Goal: Transaction & Acquisition: Purchase product/service

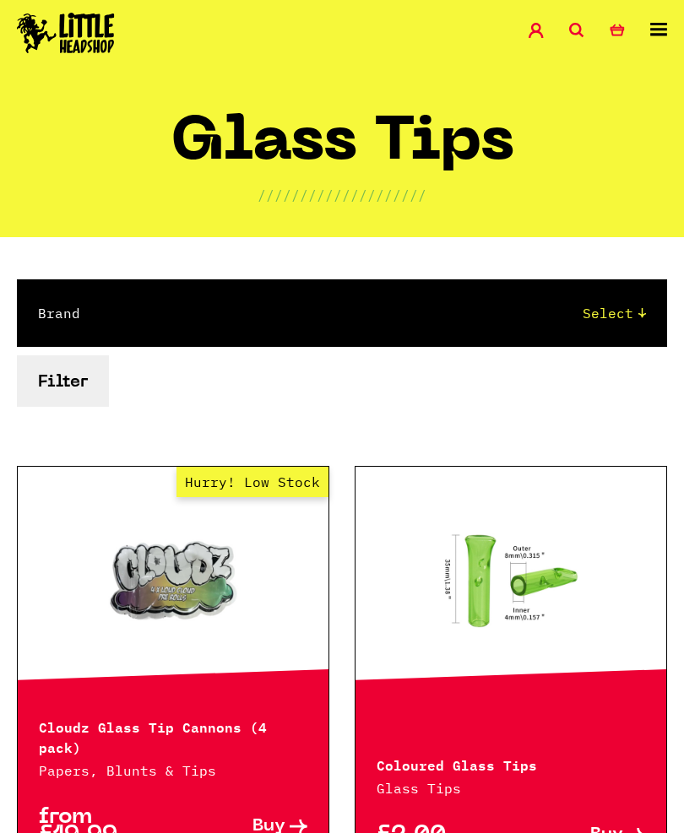
scroll to position [35, 0]
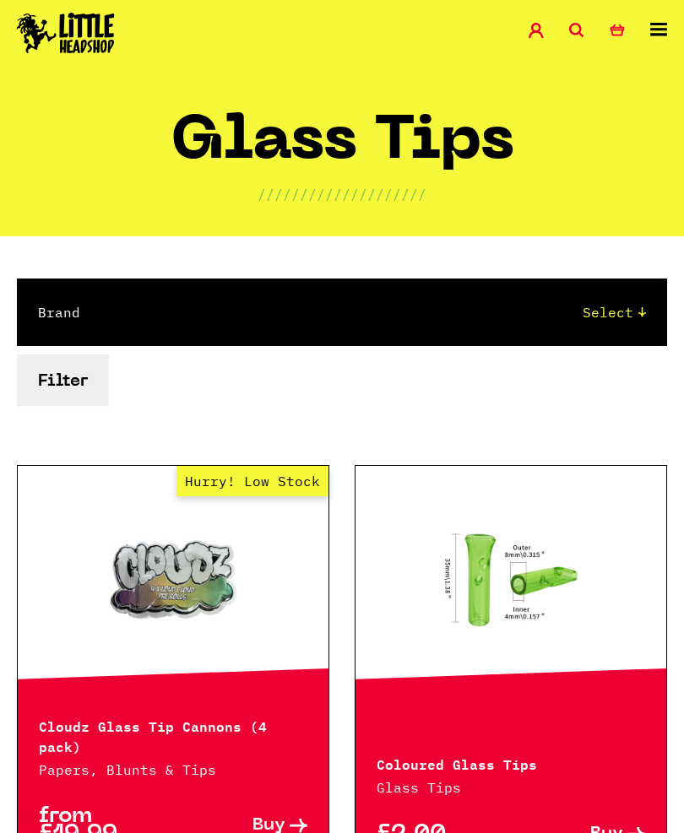
click at [644, 25] on link "0 Basket" at bounding box center [629, 32] width 41 height 19
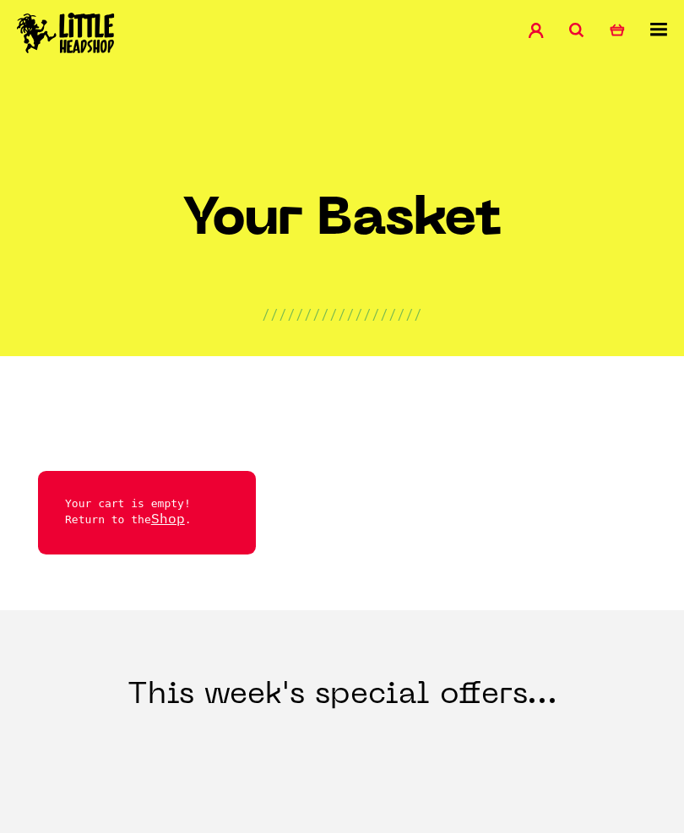
click at [636, 23] on link "0 Basket" at bounding box center [629, 32] width 41 height 19
click at [69, 26] on img at bounding box center [66, 33] width 98 height 41
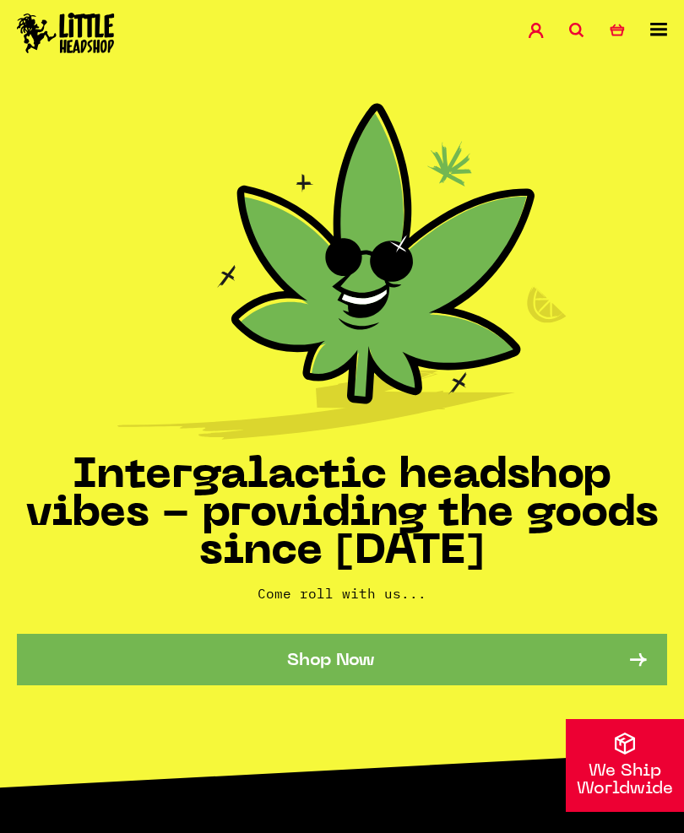
click at [658, 34] on icon at bounding box center [658, 30] width 17 height 14
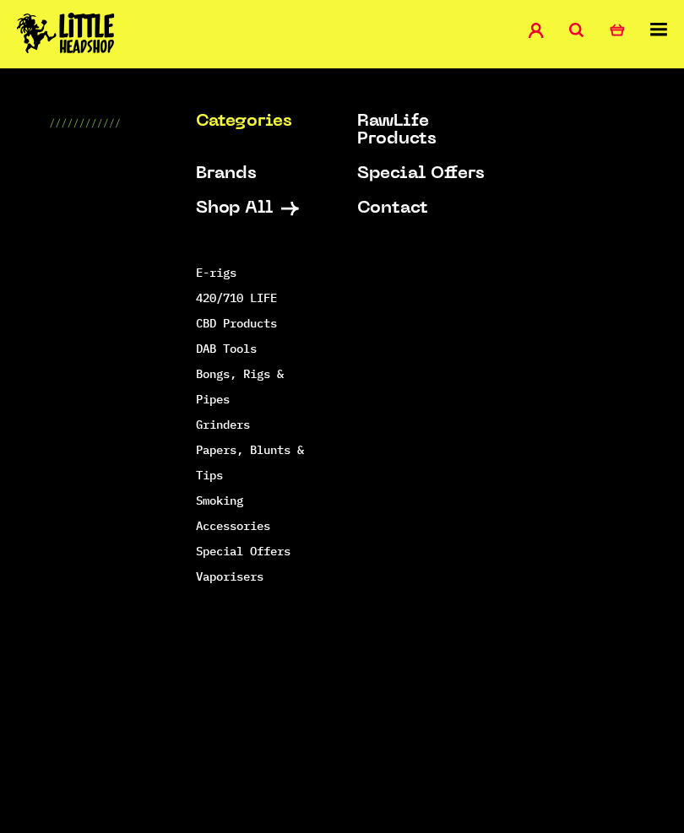
click at [214, 351] on link "DAB Tools" at bounding box center [226, 348] width 61 height 15
click at [219, 377] on link "Bongs, Rigs & Pipes" at bounding box center [240, 386] width 88 height 41
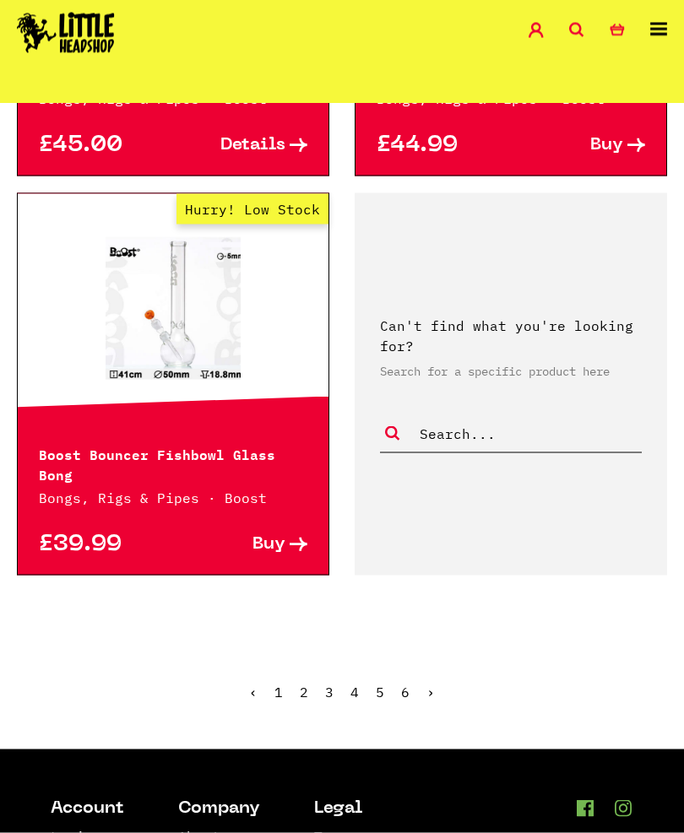
scroll to position [4495, 0]
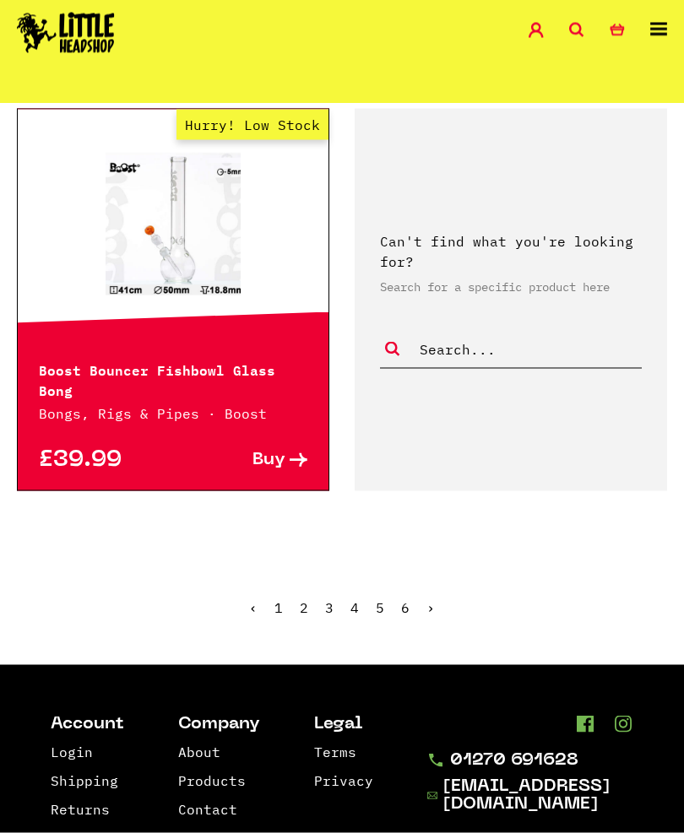
click at [306, 599] on link "2" at bounding box center [304, 607] width 8 height 17
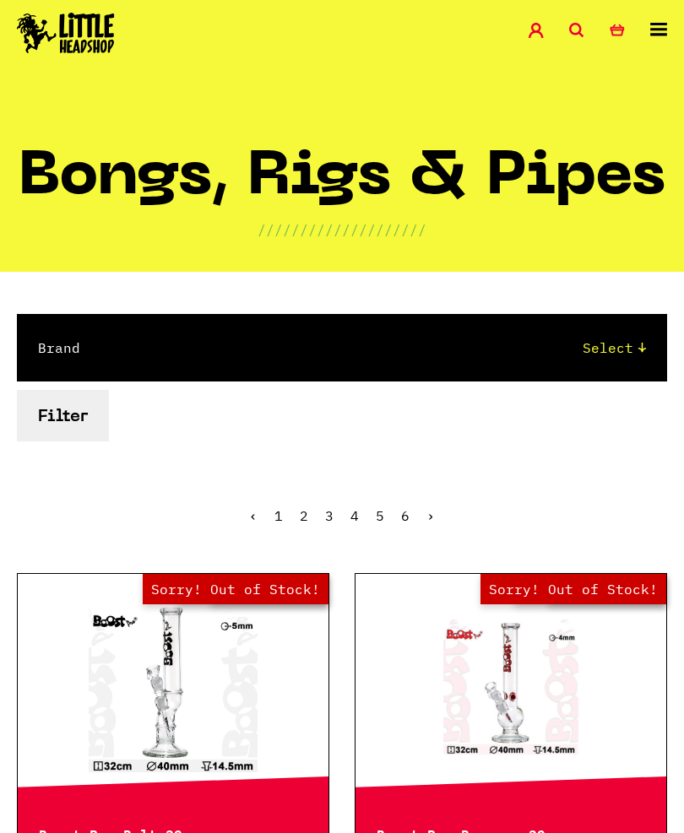
click at [620, 351] on select "Select Cookies SF Grace Glass Boost Dab Lab Chongz Basil Bush Puffco MJ Arsenal…" at bounding box center [380, 348] width 532 height 20
select select "82"
click at [267, 436] on form "Brand Select Cookies SF Grace Glass Boost Dab Lab Chongz Basil Bush Puffco MJ A…" at bounding box center [342, 377] width 650 height 127
click at [67, 404] on button "Filter" at bounding box center [63, 415] width 92 height 51
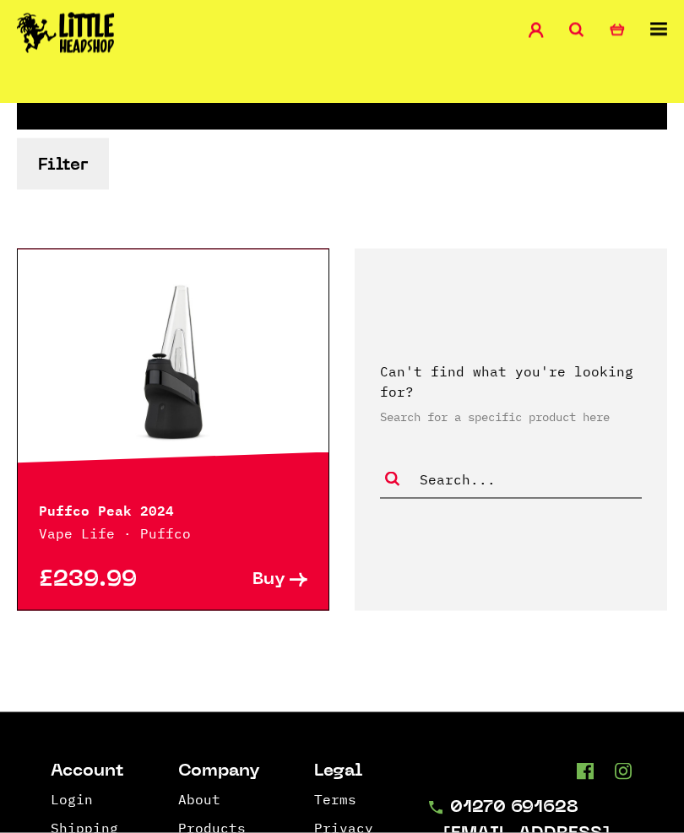
scroll to position [353, 0]
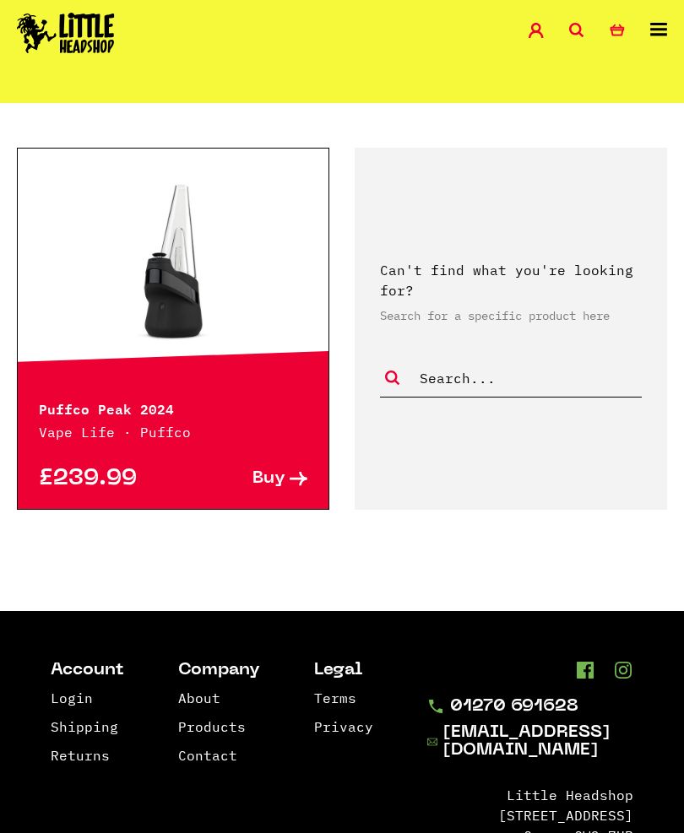
click at [89, 406] on p "Puffco Peak 2024" at bounding box center [173, 408] width 268 height 20
click at [132, 426] on p "Vape Life · Puffco" at bounding box center [173, 432] width 268 height 20
click at [281, 483] on span "Buy" at bounding box center [268, 479] width 33 height 18
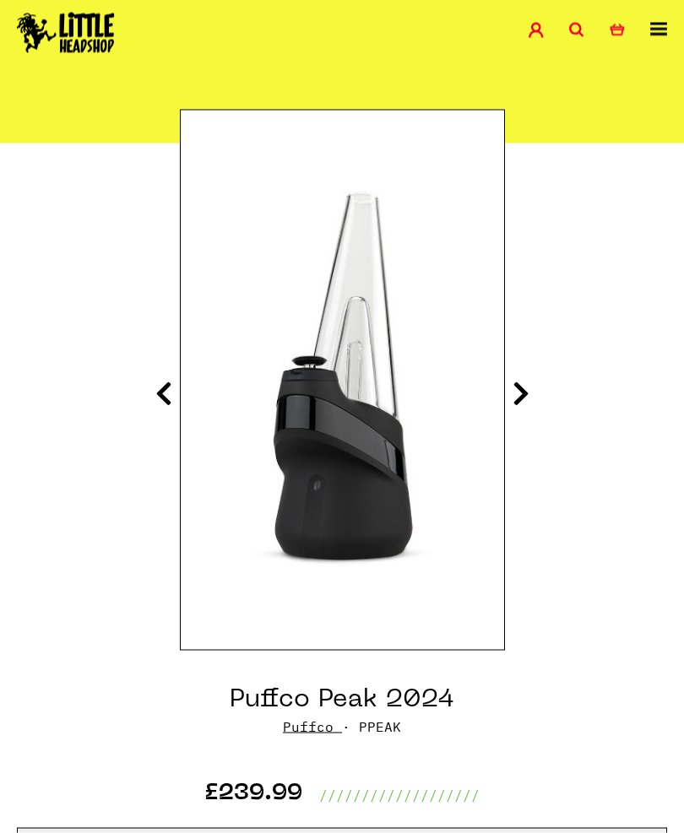
scroll to position [128, 0]
click at [155, 406] on icon at bounding box center [163, 393] width 17 height 27
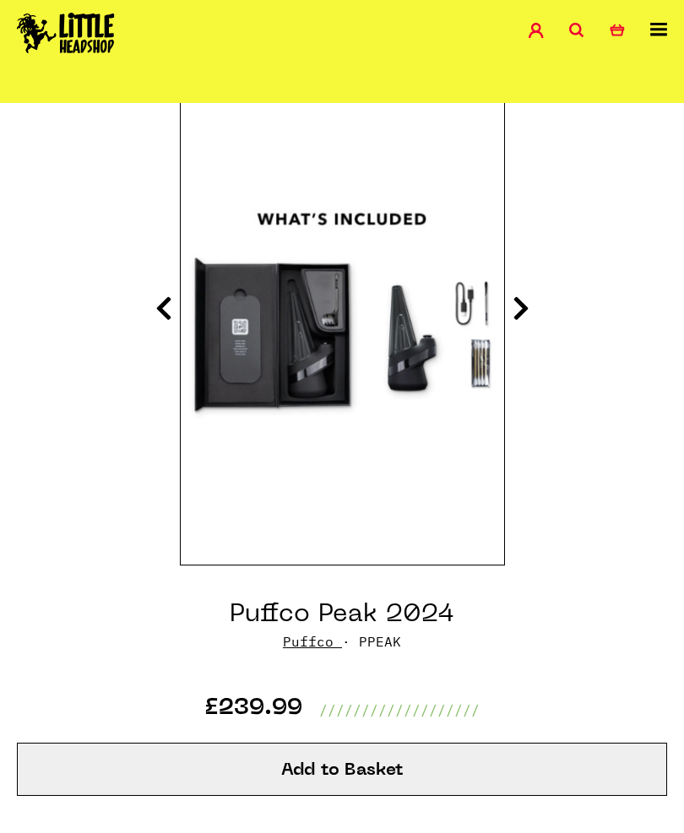
scroll to position [214, 0]
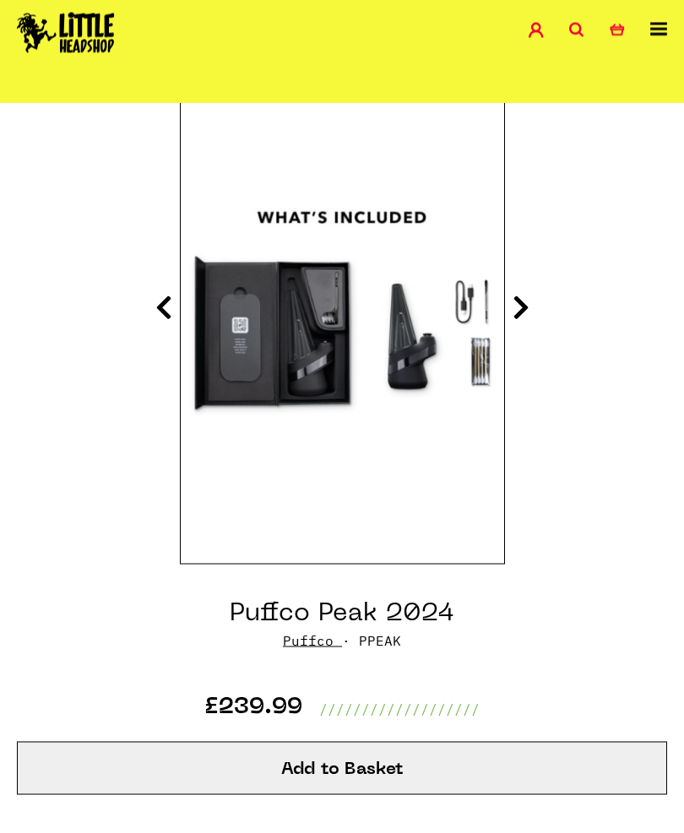
click at [159, 305] on icon at bounding box center [163, 307] width 17 height 27
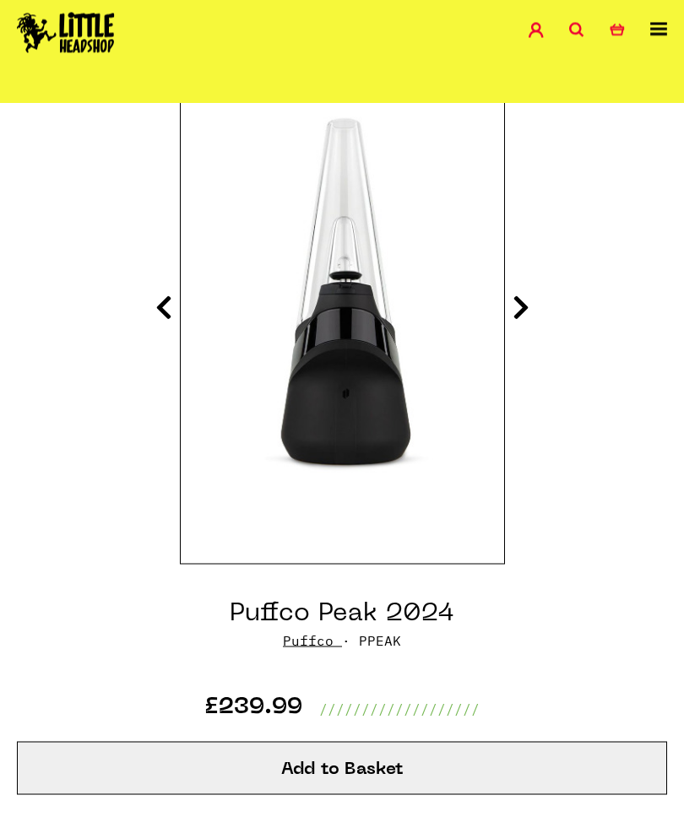
click at [165, 307] on icon at bounding box center [163, 307] width 17 height 27
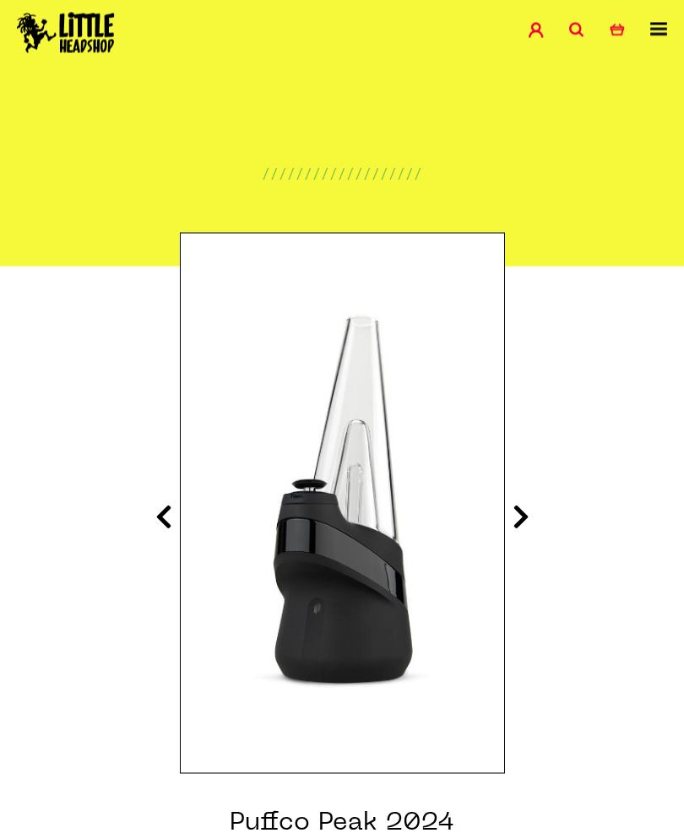
scroll to position [0, 0]
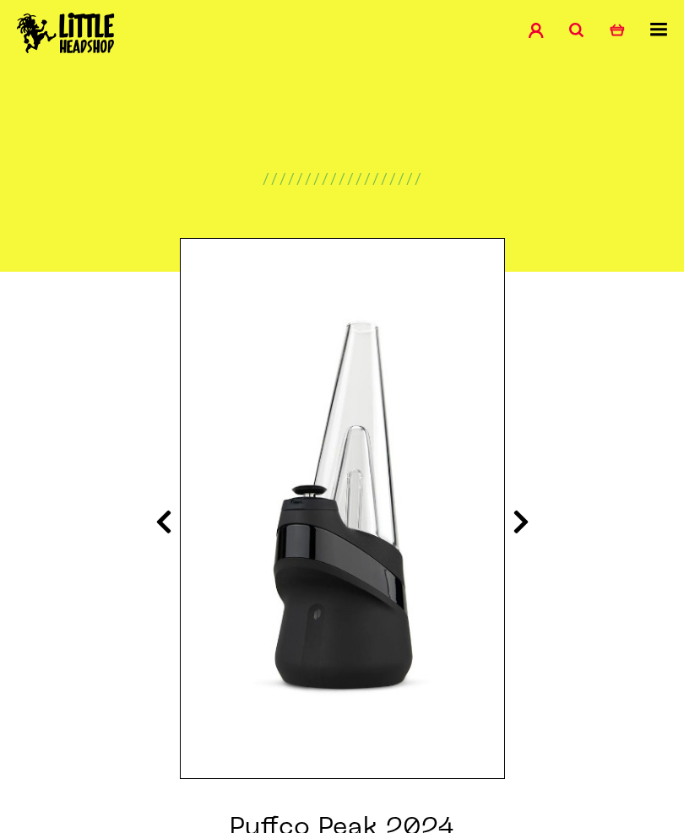
click at [664, 27] on icon at bounding box center [658, 30] width 17 height 14
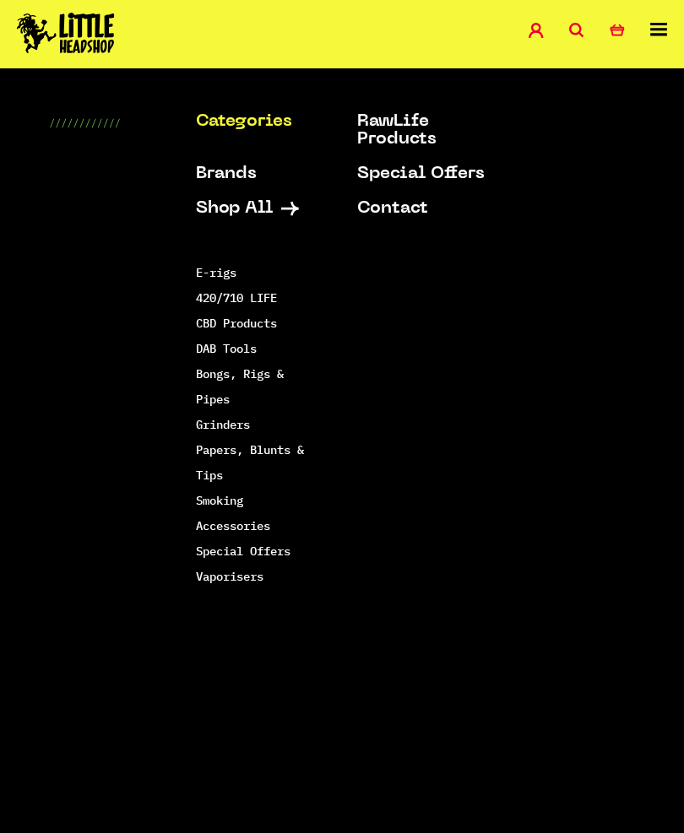
click at [232, 215] on link "Shop All" at bounding box center [259, 209] width 127 height 18
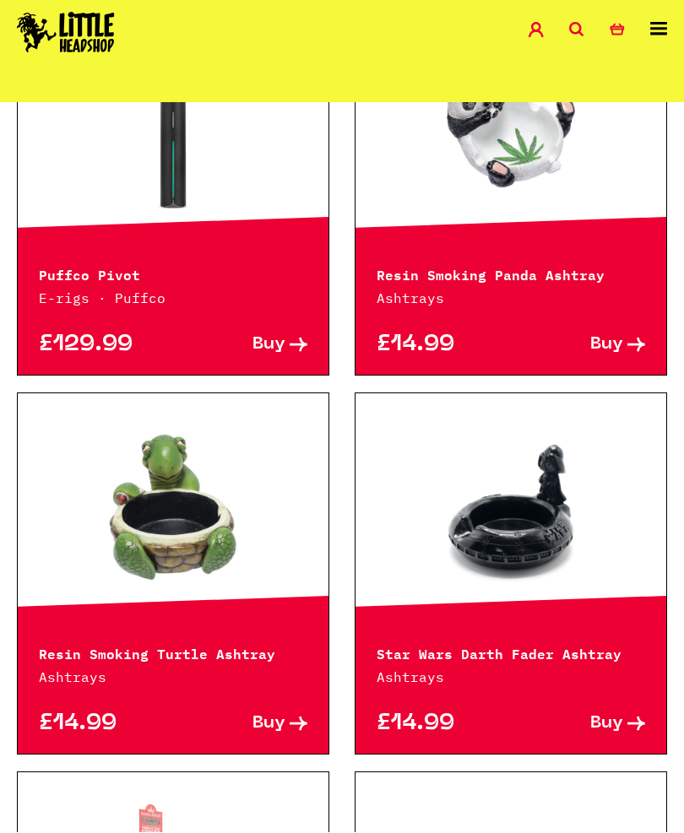
scroll to position [3535, 0]
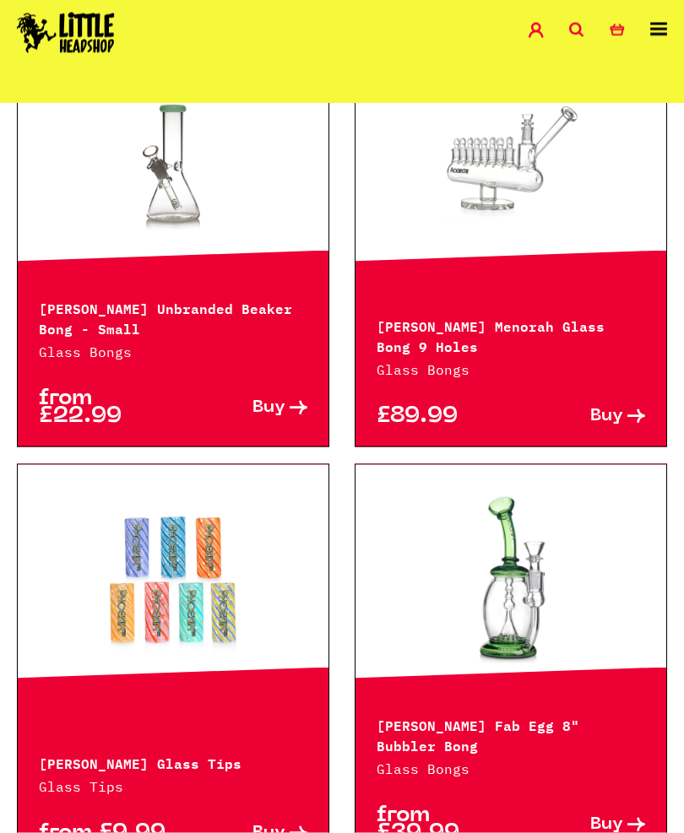
click at [660, 36] on link at bounding box center [658, 35] width 17 height 24
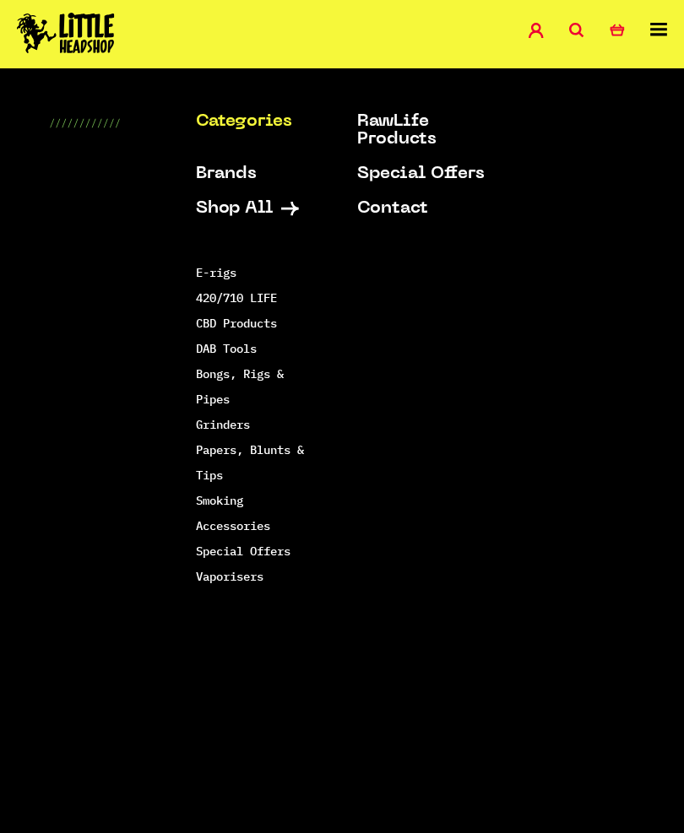
click at [219, 426] on link "Grinders" at bounding box center [223, 424] width 54 height 15
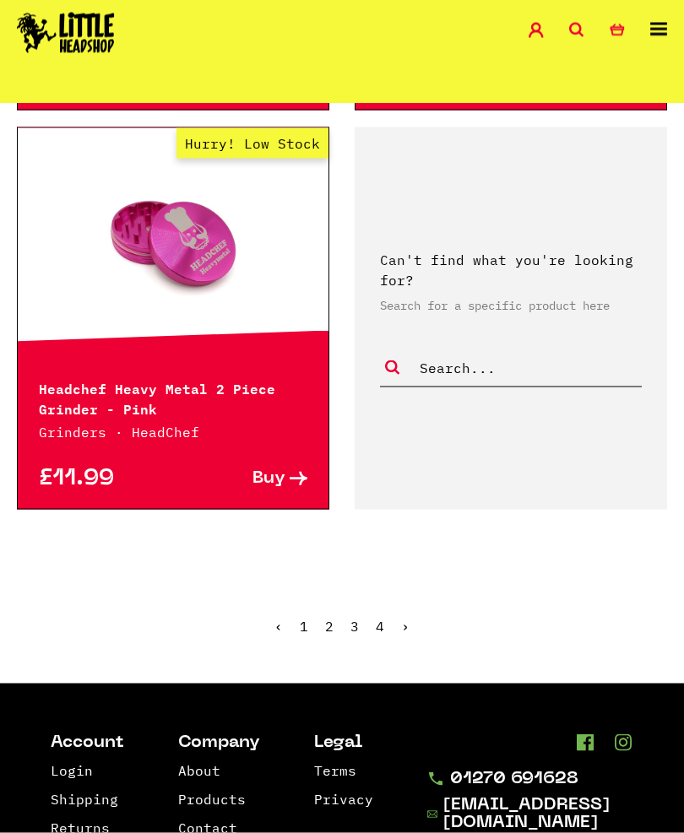
scroll to position [4453, 0]
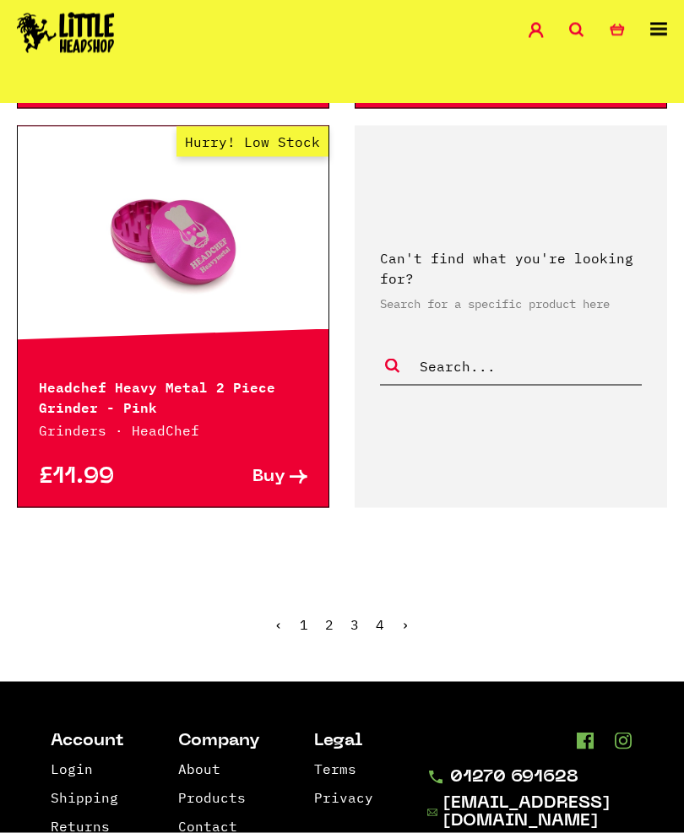
click at [346, 604] on ul "‹ 1 2 3 4 ›" at bounding box center [342, 637] width 684 height 73
click at [326, 616] on link "2" at bounding box center [329, 624] width 8 height 17
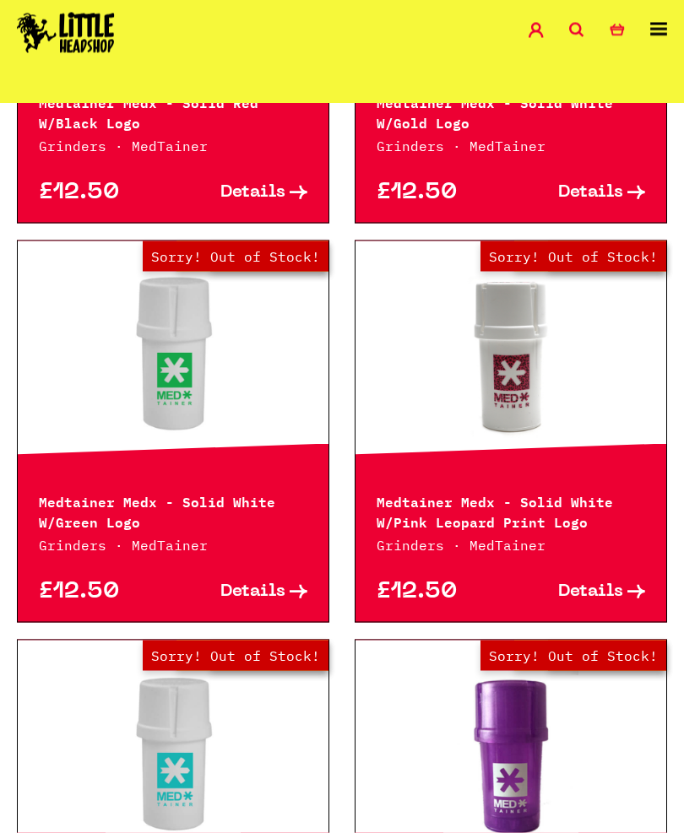
scroll to position [2754, 0]
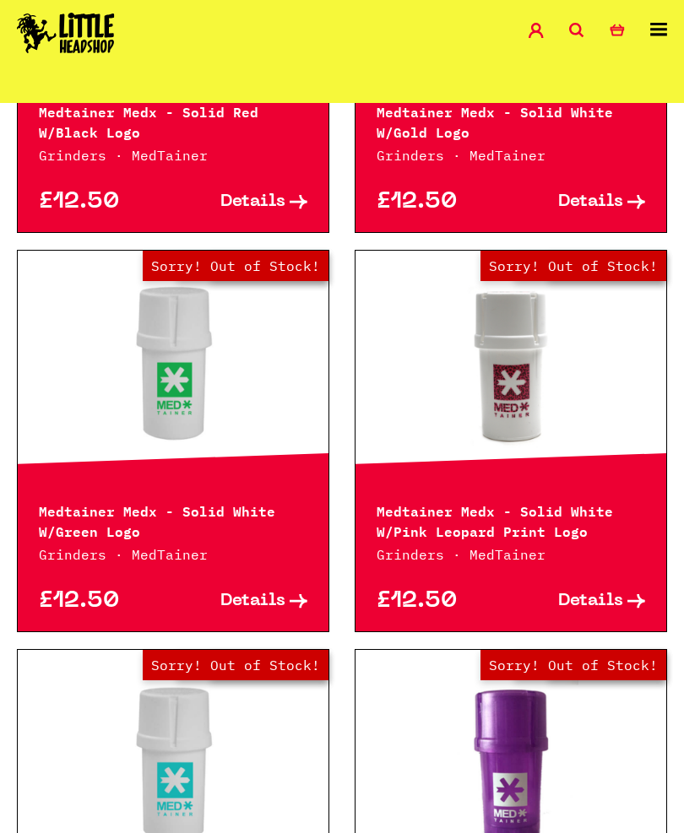
click at [657, 24] on icon at bounding box center [658, 30] width 17 height 14
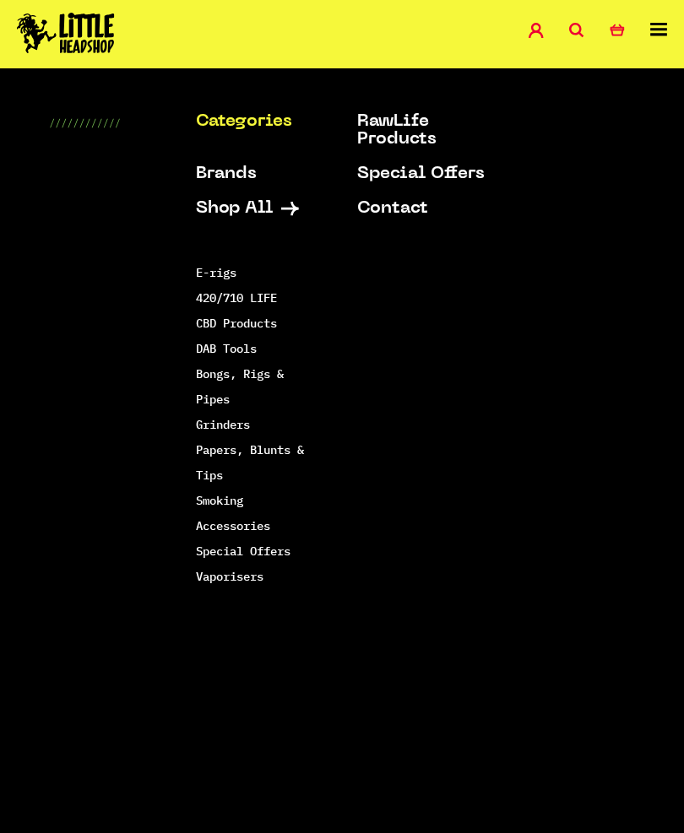
click at [200, 475] on link "Papers, Blunts & Tips" at bounding box center [250, 462] width 108 height 41
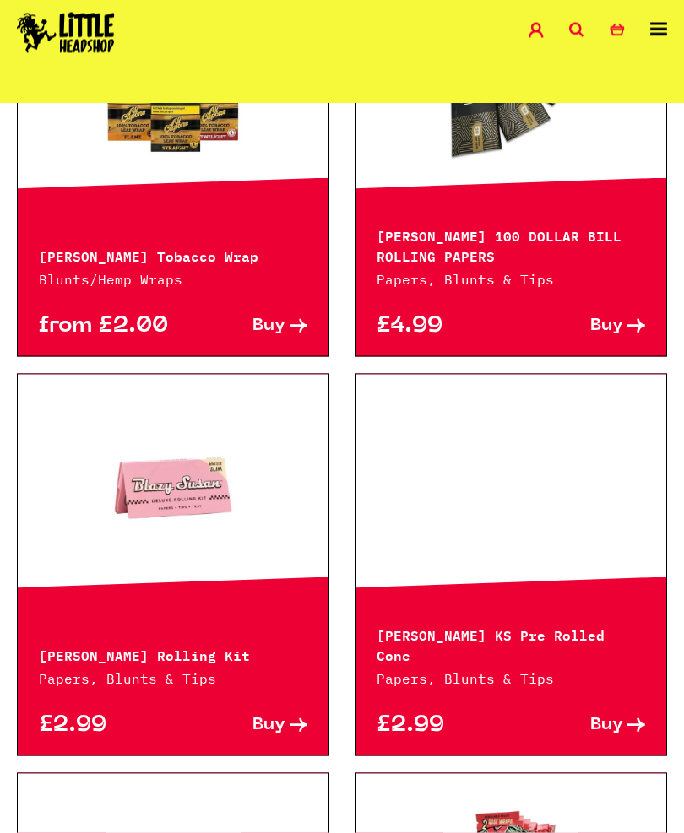
scroll to position [653, 0]
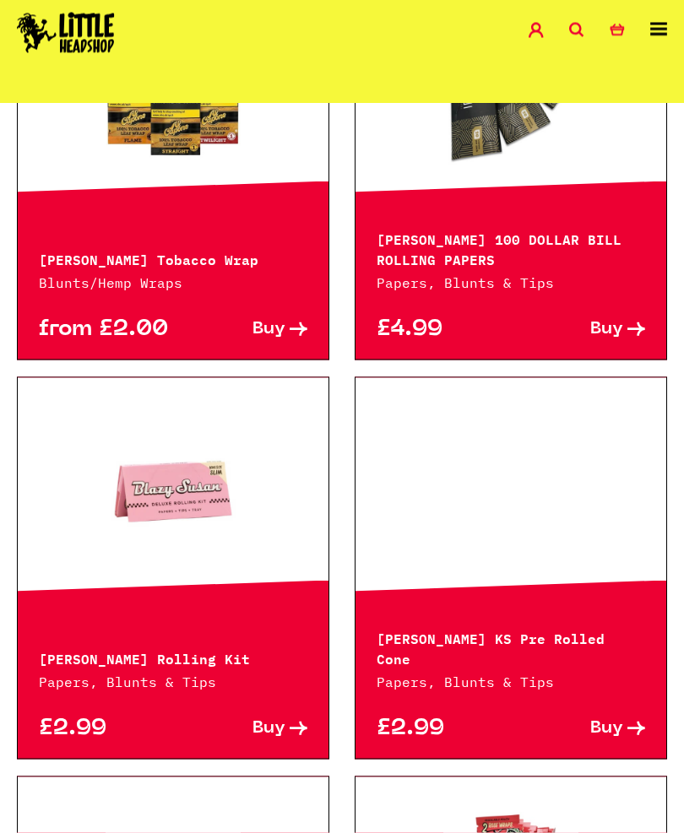
click at [651, 27] on icon at bounding box center [658, 30] width 17 height 14
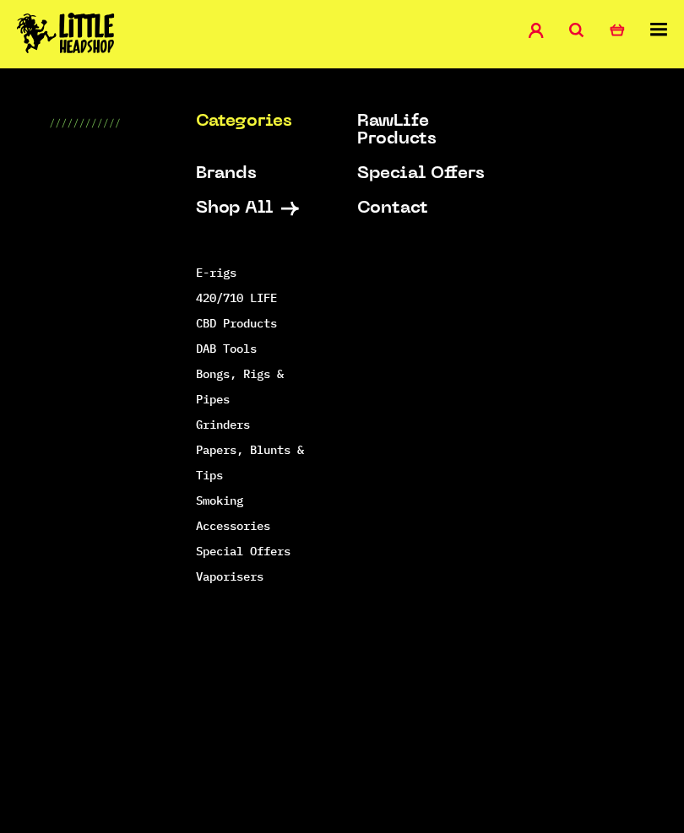
click at [204, 475] on link "Papers, Blunts & Tips" at bounding box center [250, 462] width 108 height 41
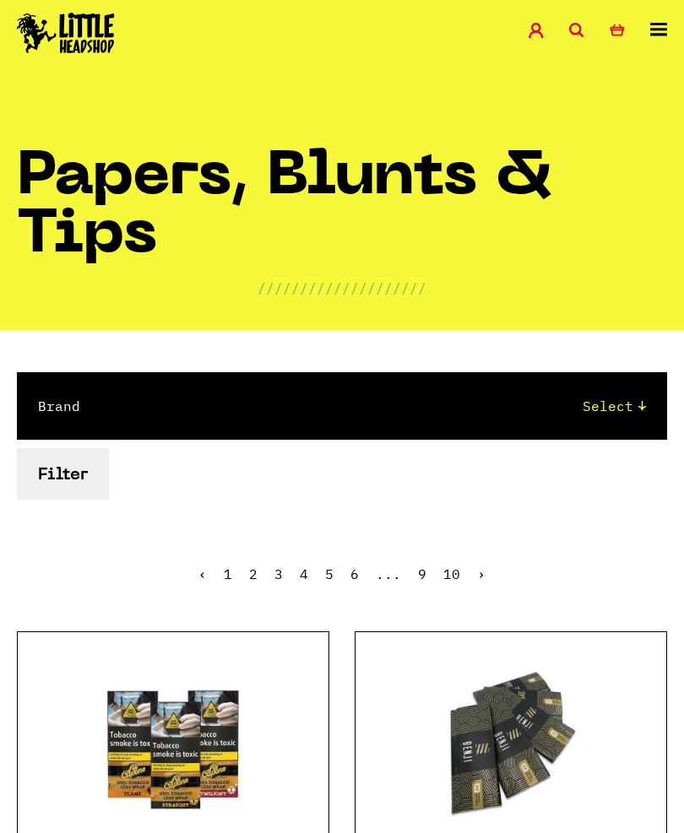
click at [449, 571] on link "10" at bounding box center [451, 574] width 17 height 17
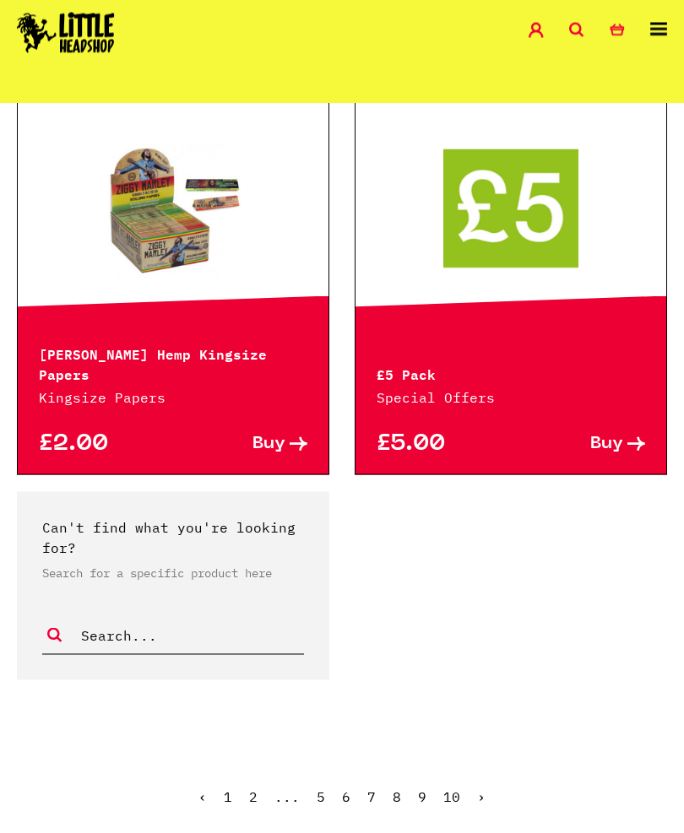
scroll to position [3815, 0]
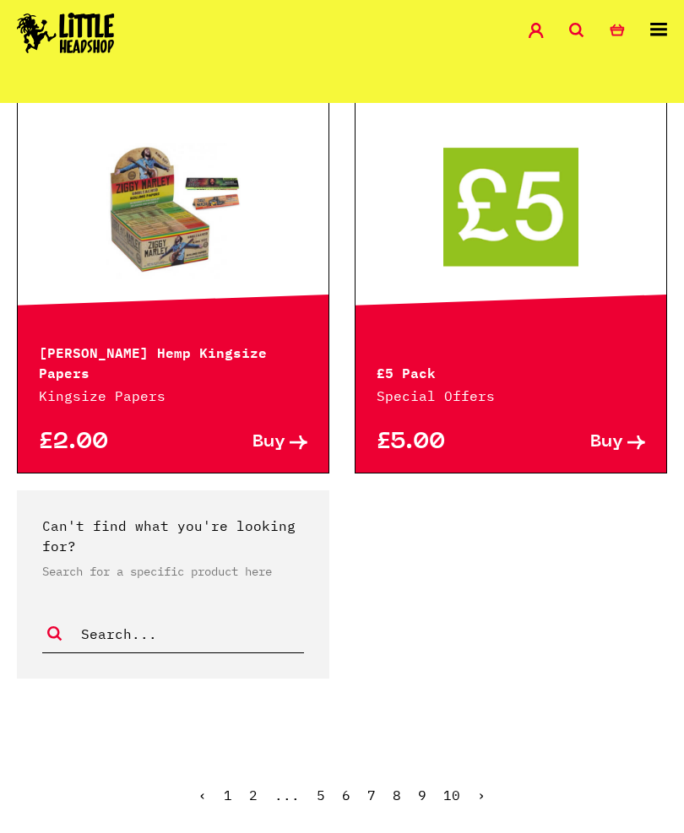
click at [445, 787] on span "10" at bounding box center [451, 795] width 17 height 17
click at [317, 787] on link "5" at bounding box center [321, 795] width 8 height 17
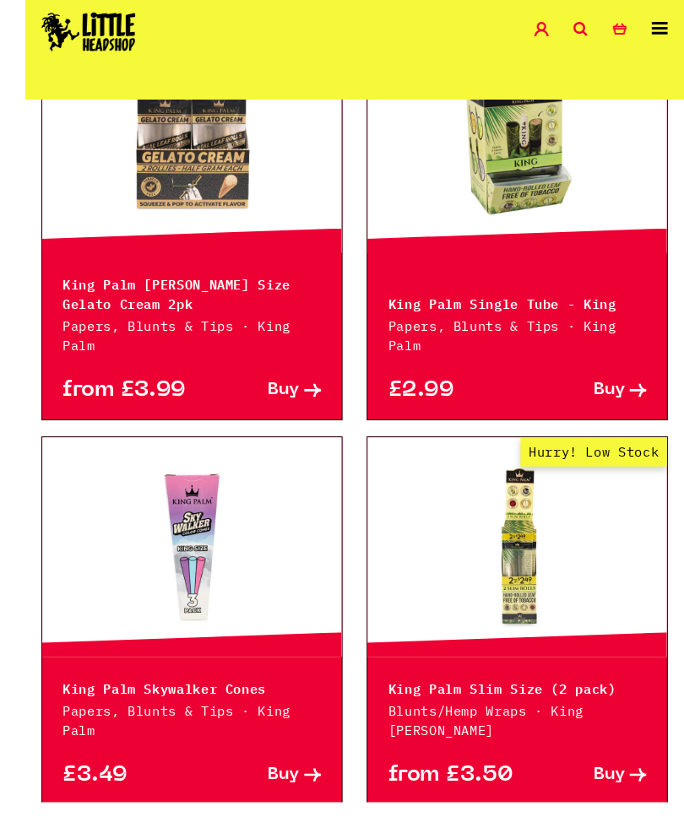
scroll to position [672, 0]
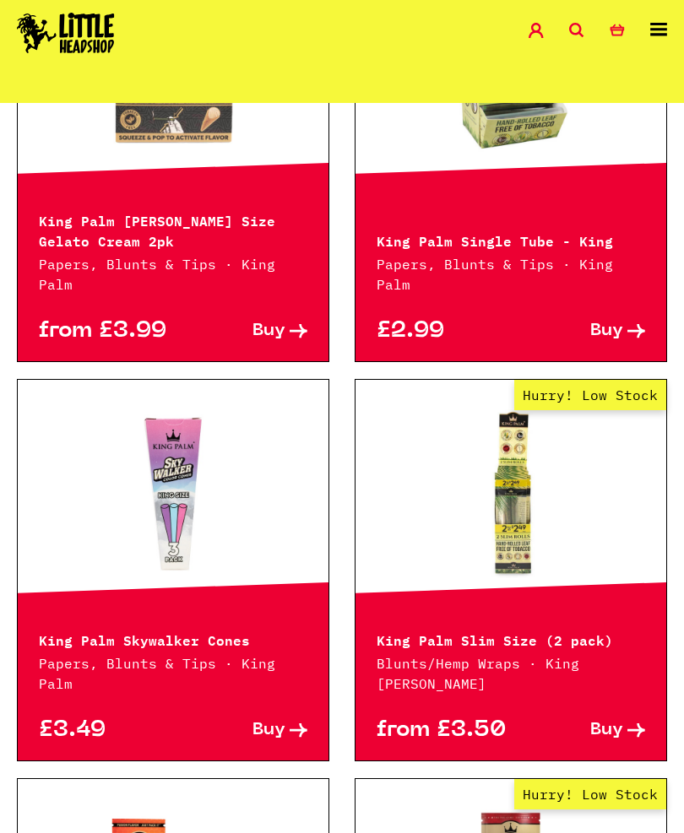
click at [163, 608] on div "King Palm Skywalker Cones Papers, Blunts & Tips · King Palm" at bounding box center [173, 651] width 311 height 86
click at [154, 445] on link at bounding box center [173, 493] width 311 height 169
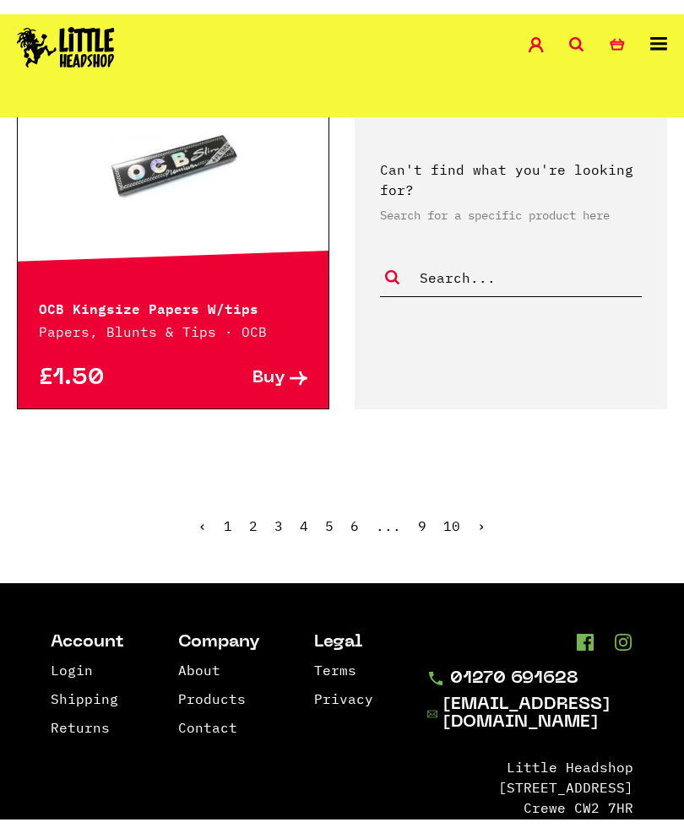
scroll to position [4584, 0]
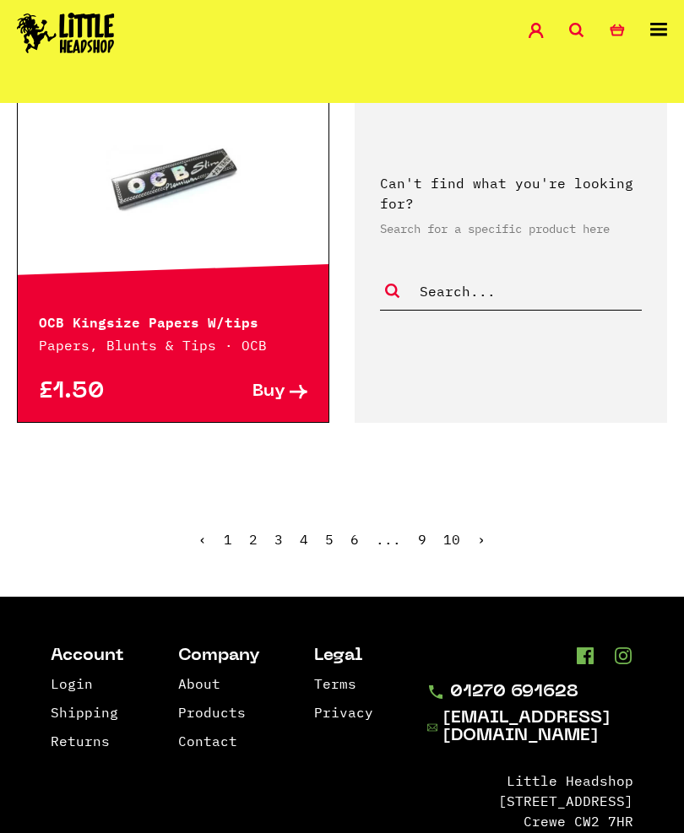
click at [653, 35] on icon at bounding box center [658, 30] width 17 height 14
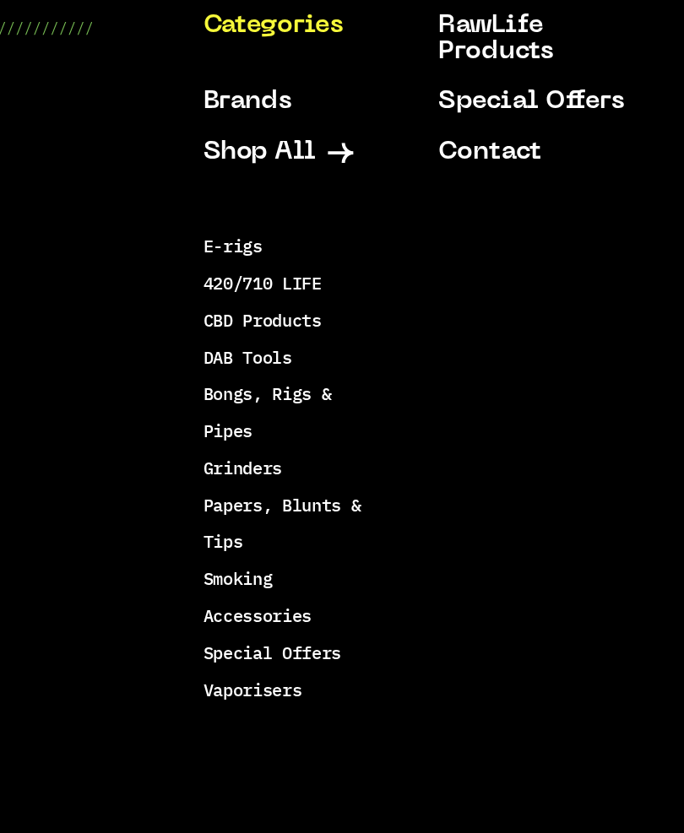
click at [196, 442] on link "Papers, Blunts & Tips" at bounding box center [250, 462] width 108 height 41
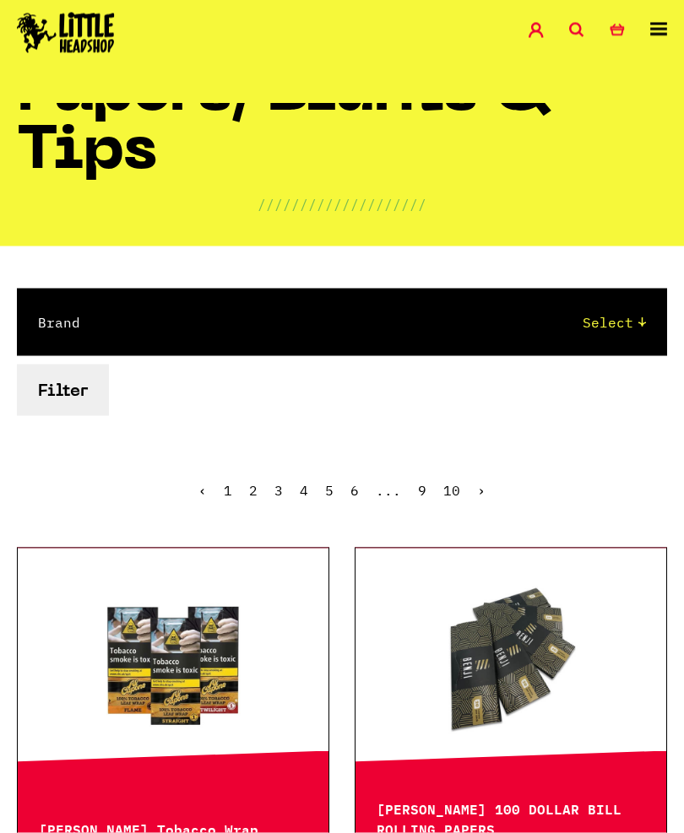
scroll to position [96, 0]
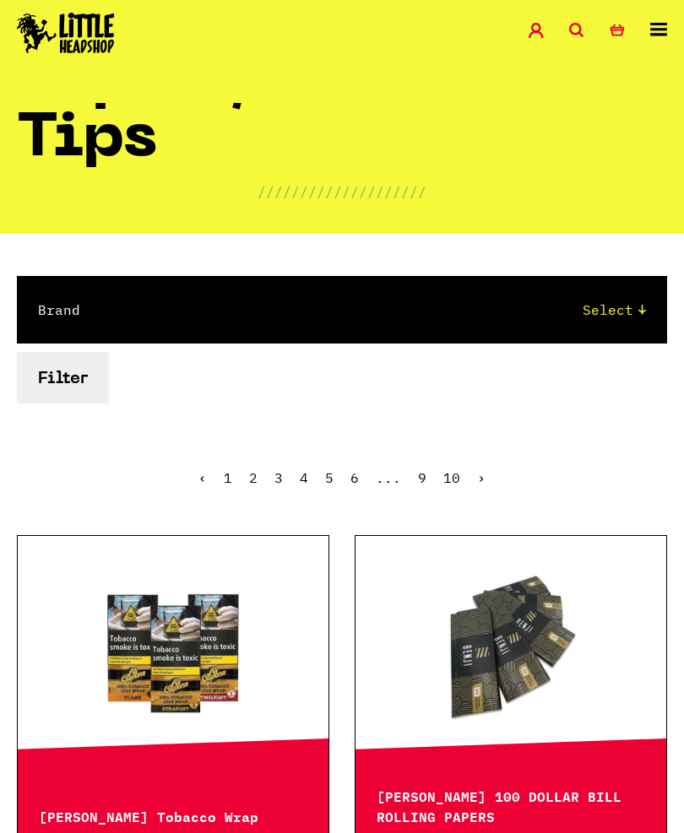
click at [62, 397] on button "Filter" at bounding box center [63, 377] width 92 height 51
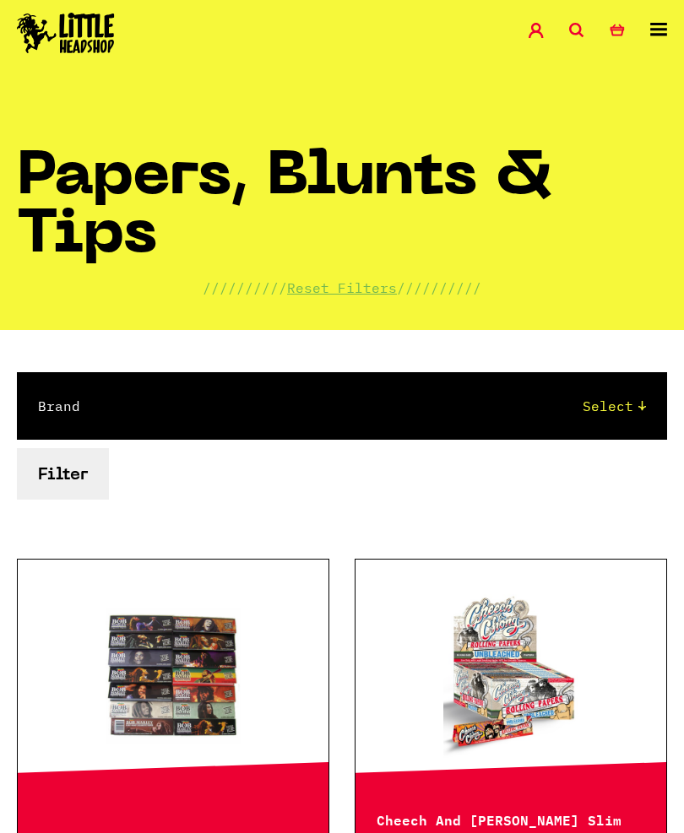
click at [608, 414] on select "Select Rizla Raw OCB Elements Shine 24k Cyclones Phuncky Feel Tips Smoking Pape…" at bounding box center [380, 406] width 532 height 20
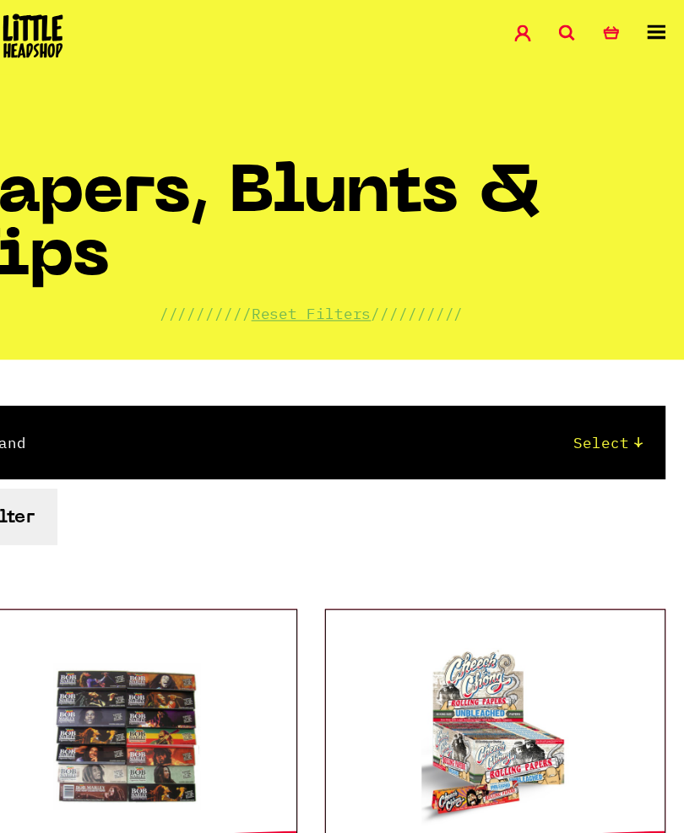
click at [557, 410] on select "Select Rizla Raw OCB Elements Shine 24k Cyclones Phuncky Feel Tips Smoking Pape…" at bounding box center [380, 406] width 532 height 20
click at [114, 410] on select "Select Rizla Raw OCB Elements Shine 24k Cyclones Phuncky Feel Tips Smoking Pape…" at bounding box center [380, 406] width 532 height 20
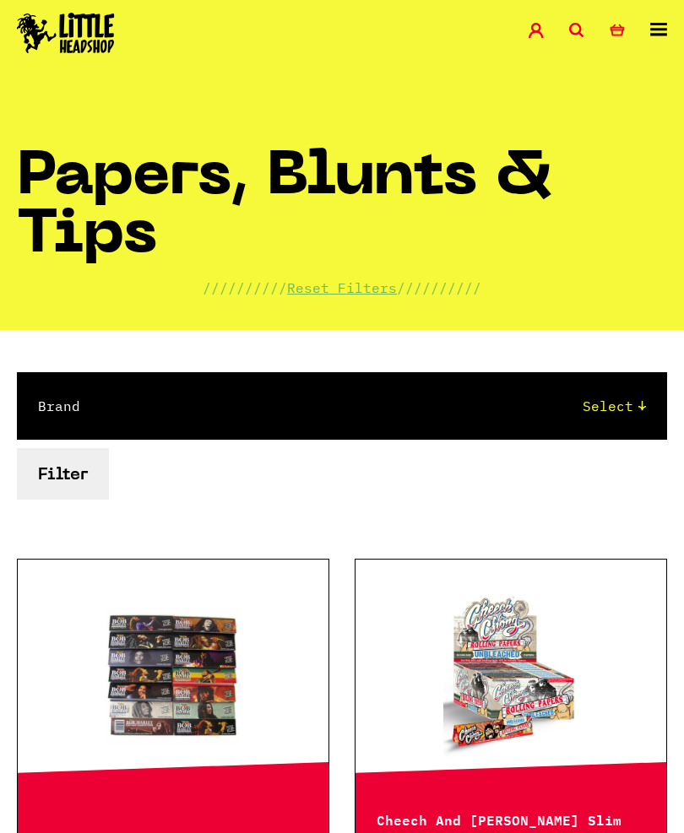
click at [582, 25] on icon at bounding box center [576, 30] width 15 height 15
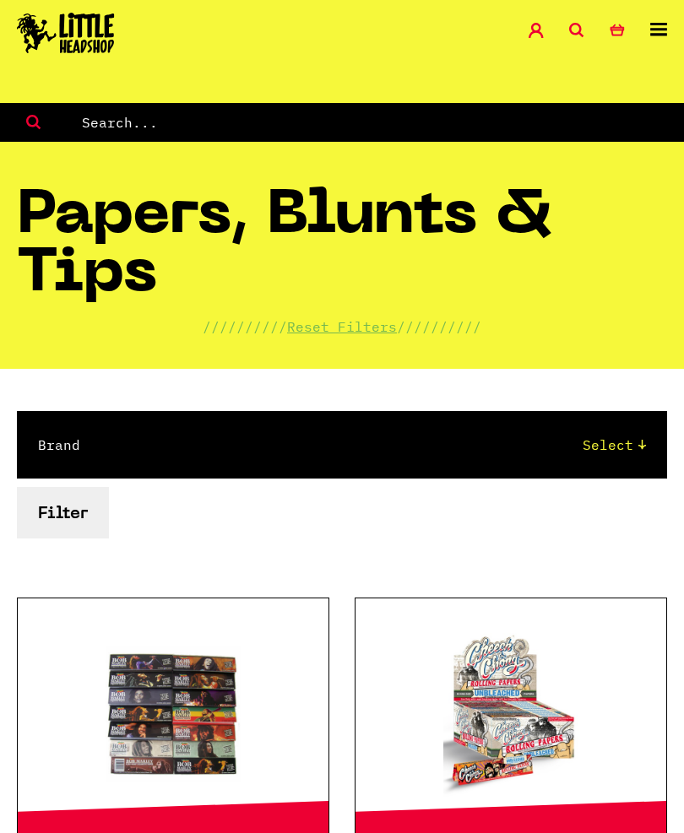
click at [144, 122] on input "text" at bounding box center [382, 122] width 604 height 22
type input "Rip rips"
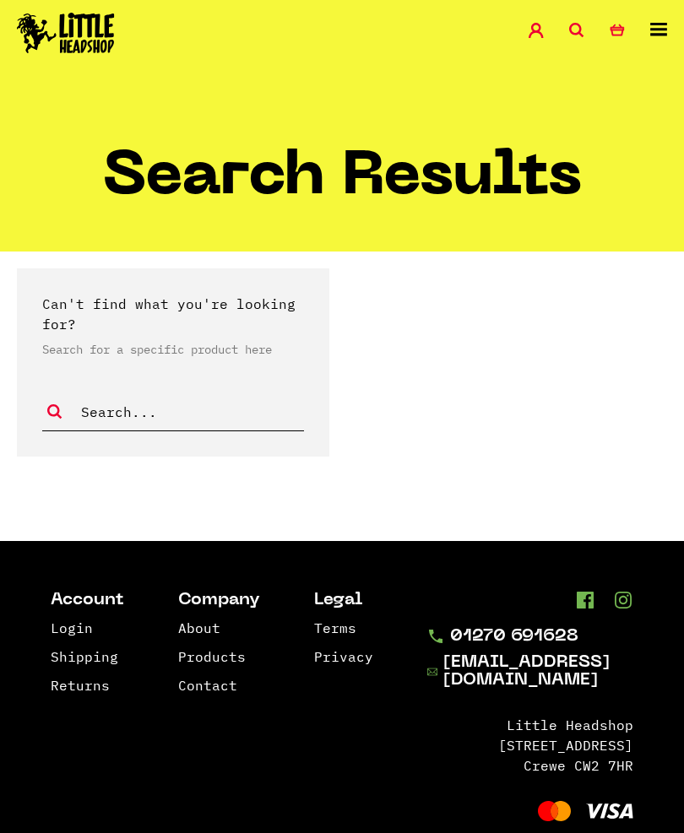
click at [582, 27] on icon at bounding box center [576, 30] width 15 height 15
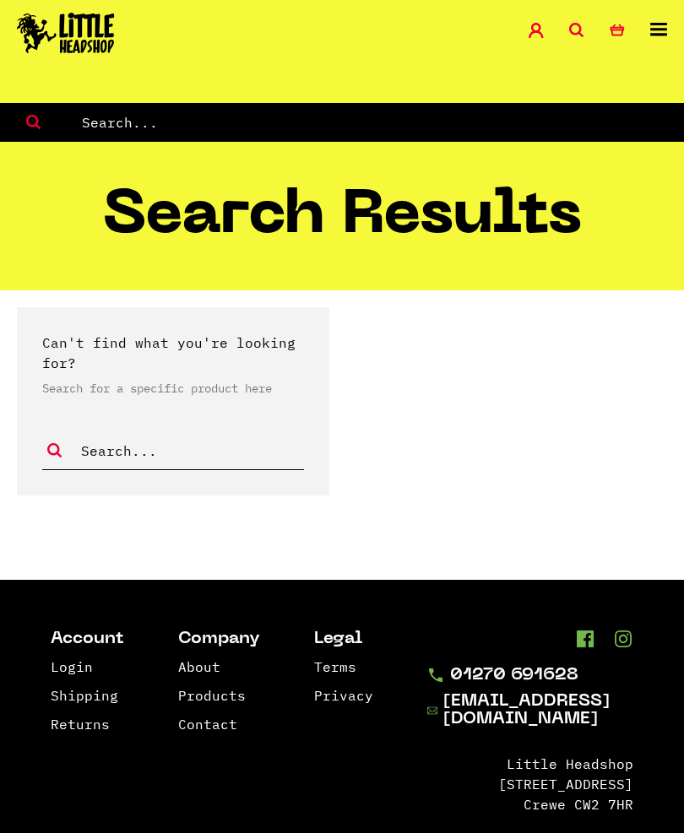
click at [181, 126] on input "text" at bounding box center [382, 122] width 604 height 22
type input "Glass"
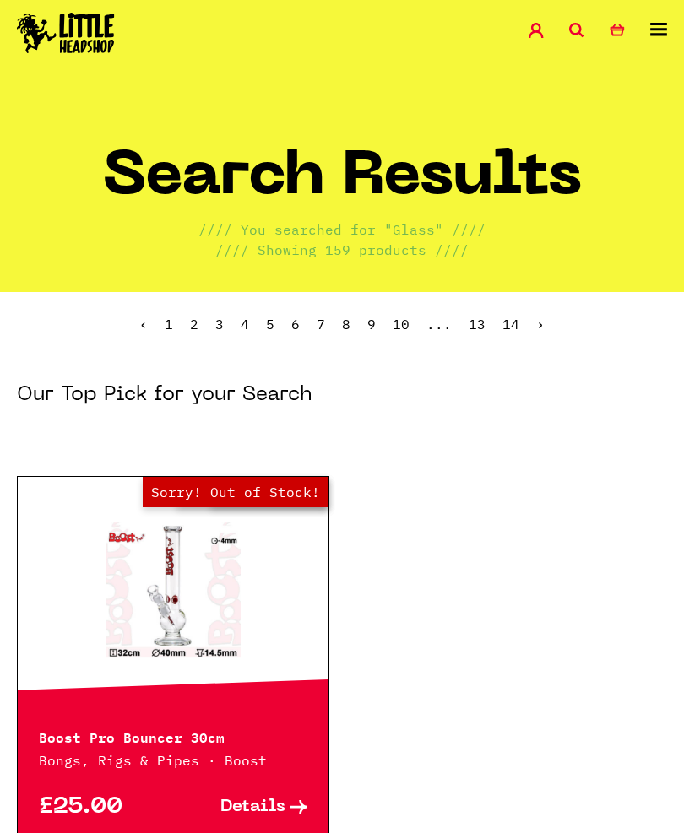
click at [221, 321] on link "3" at bounding box center [219, 324] width 8 height 17
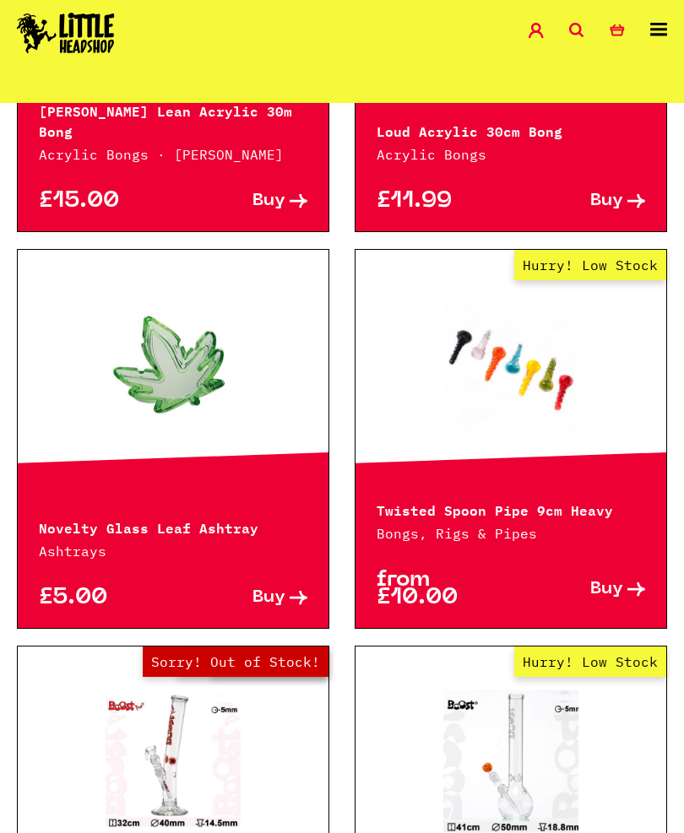
scroll to position [494, 0]
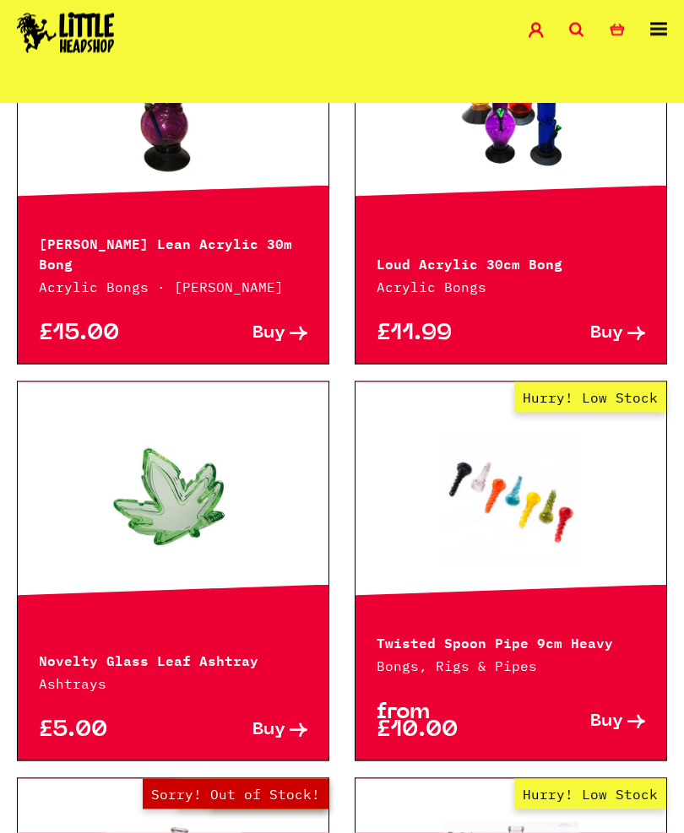
click at [575, 25] on icon at bounding box center [576, 30] width 15 height 15
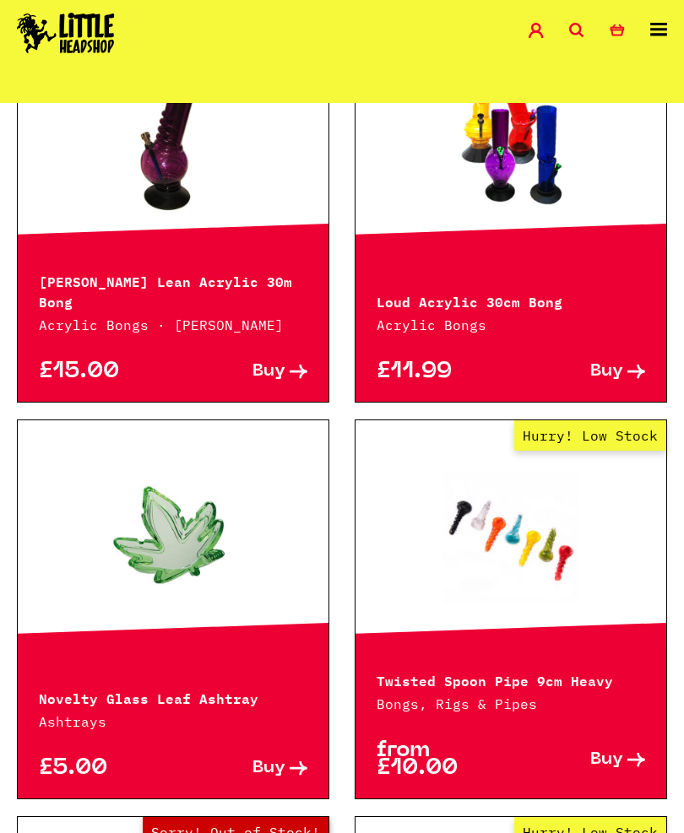
click at [582, 30] on icon at bounding box center [576, 30] width 15 height 15
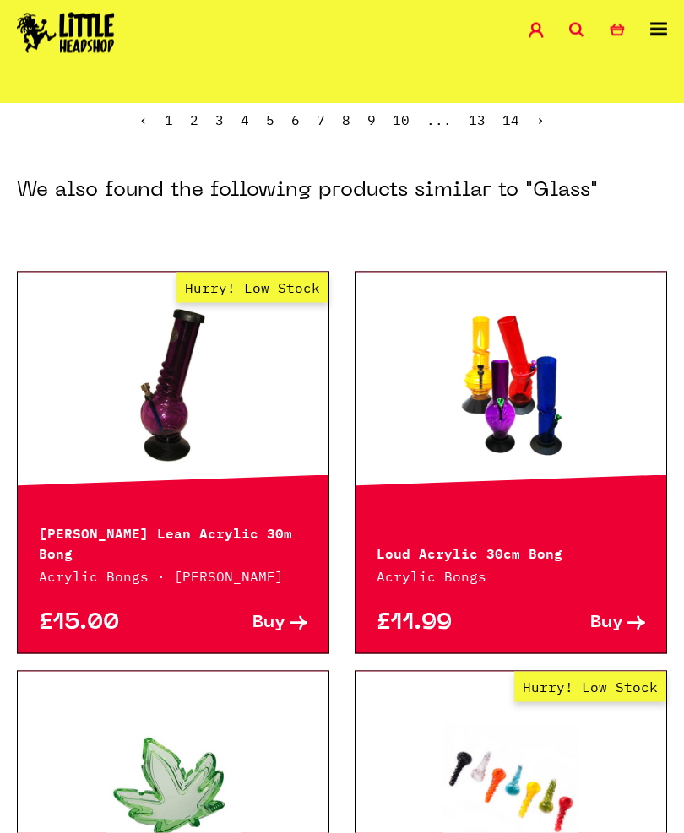
scroll to position [0, 0]
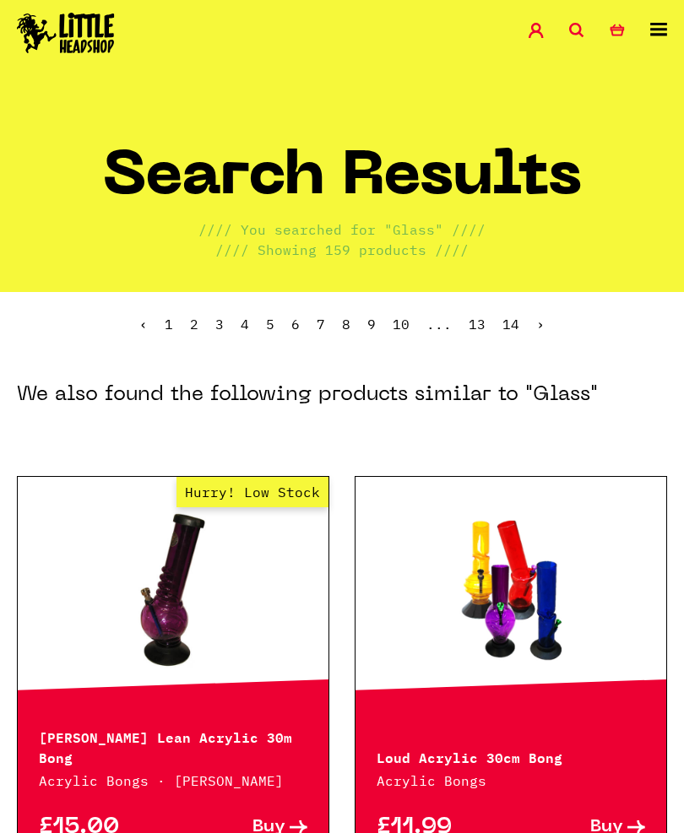
click at [572, 28] on icon at bounding box center [576, 30] width 15 height 15
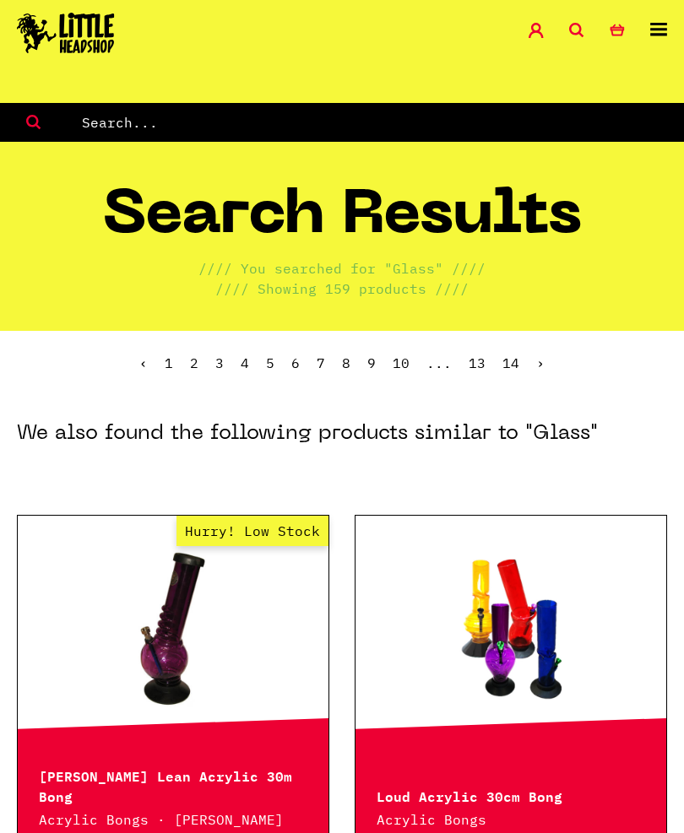
click at [142, 116] on input "text" at bounding box center [382, 122] width 604 height 22
type input "Glass tip"
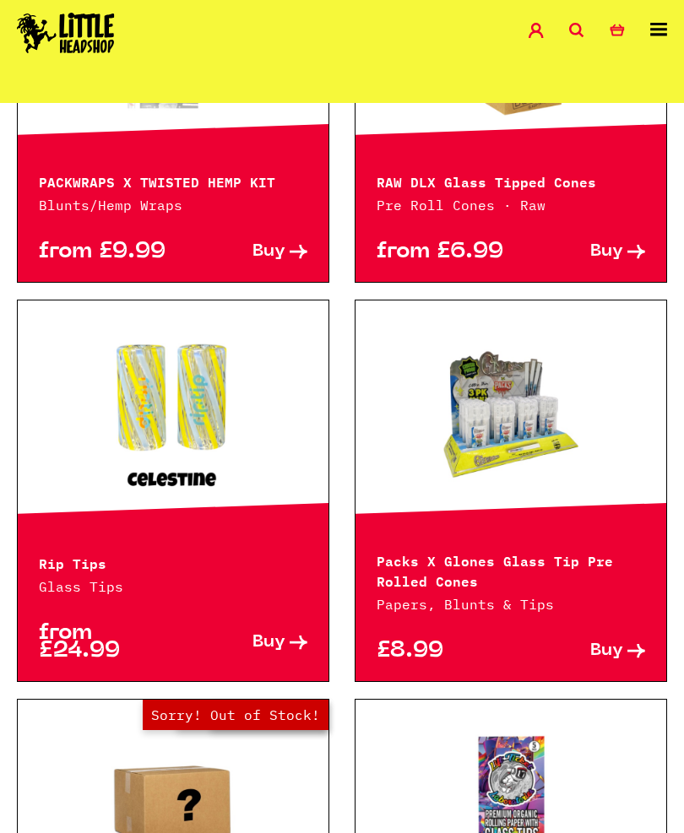
scroll to position [1958, 0]
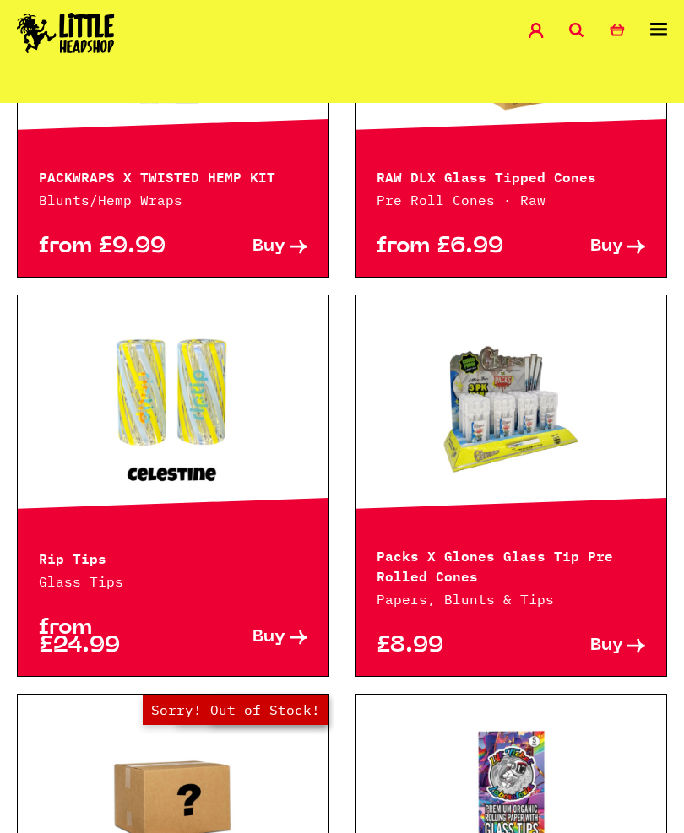
click at [70, 547] on p "Rip Tips" at bounding box center [173, 557] width 268 height 20
click at [76, 547] on p "Rip Tips" at bounding box center [173, 557] width 268 height 20
click at [181, 386] on link at bounding box center [173, 409] width 311 height 169
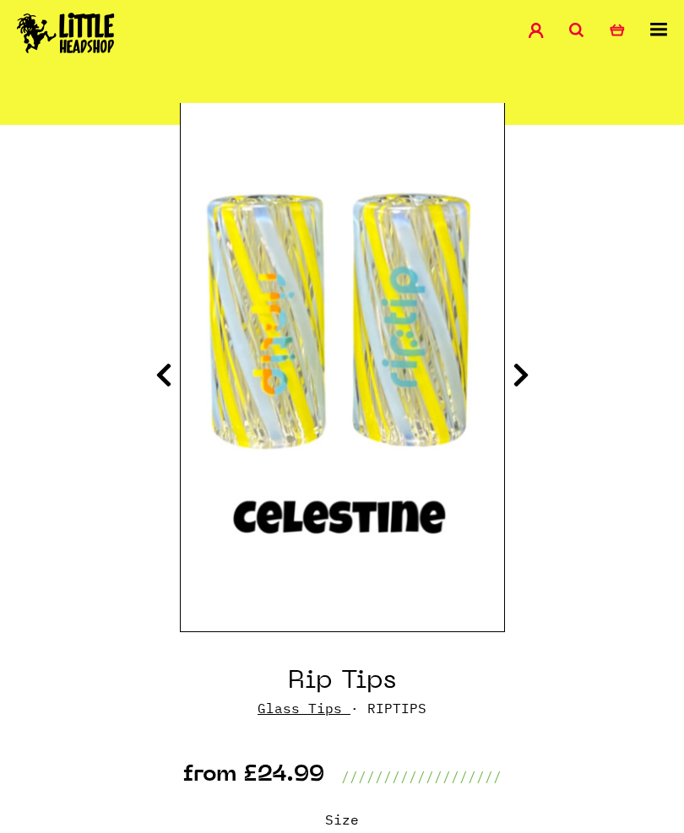
scroll to position [140, 0]
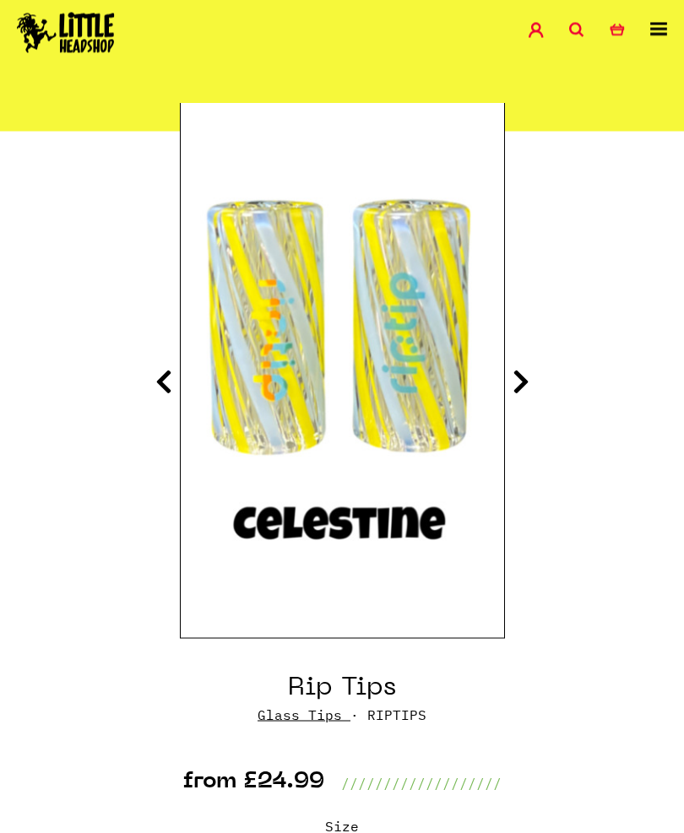
click at [161, 385] on icon at bounding box center [163, 381] width 17 height 27
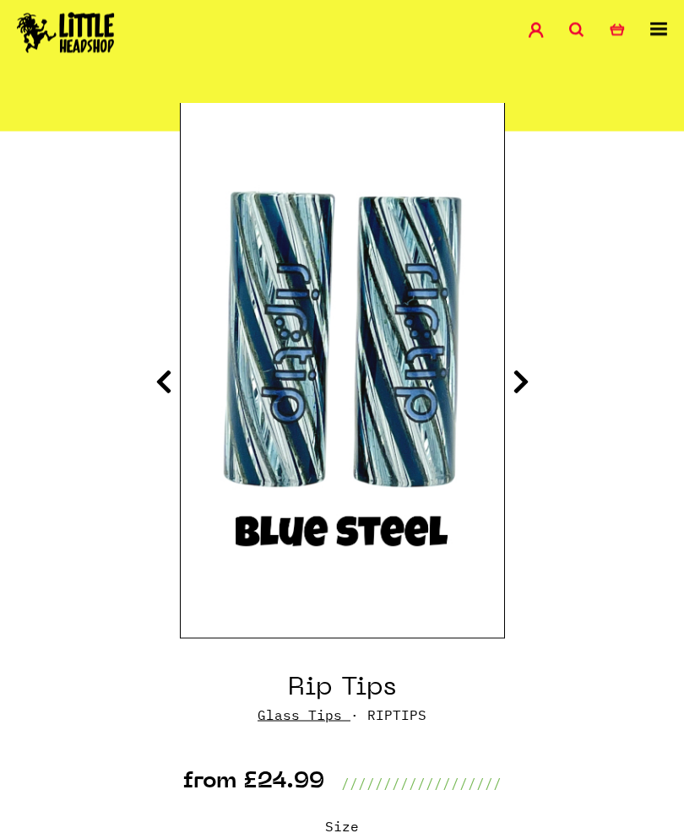
click at [161, 389] on icon at bounding box center [163, 381] width 17 height 27
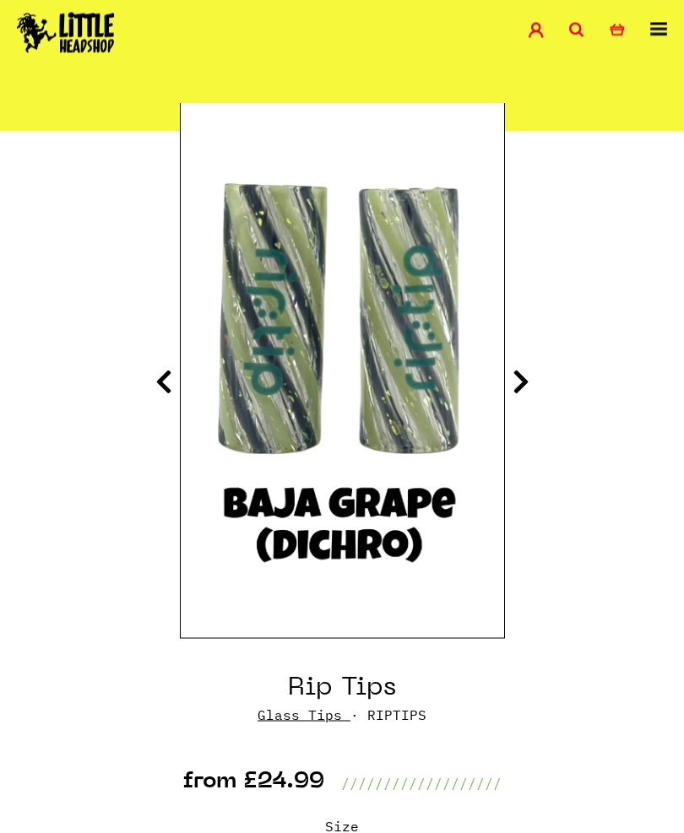
click at [161, 383] on icon at bounding box center [163, 381] width 17 height 27
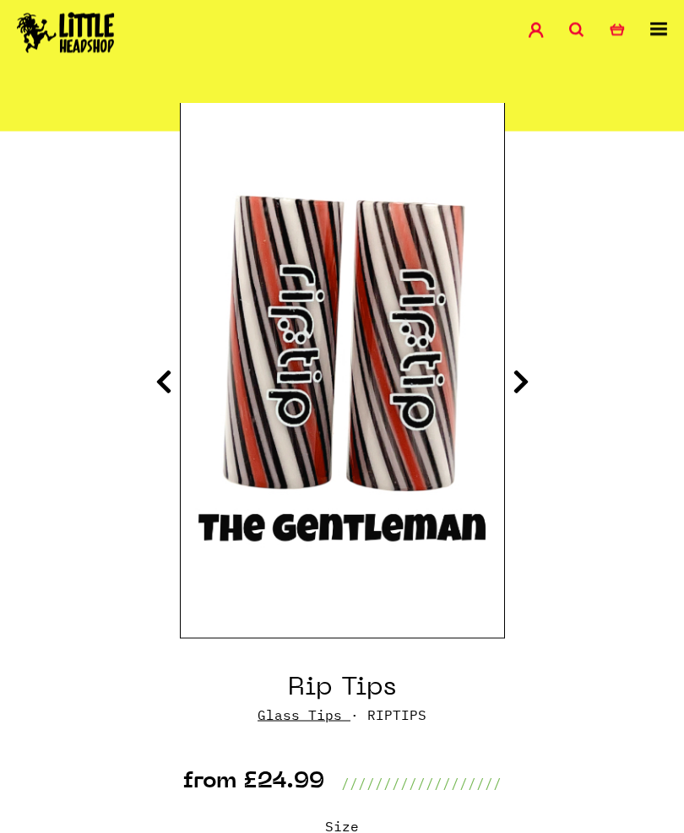
click at [171, 387] on icon at bounding box center [163, 381] width 17 height 27
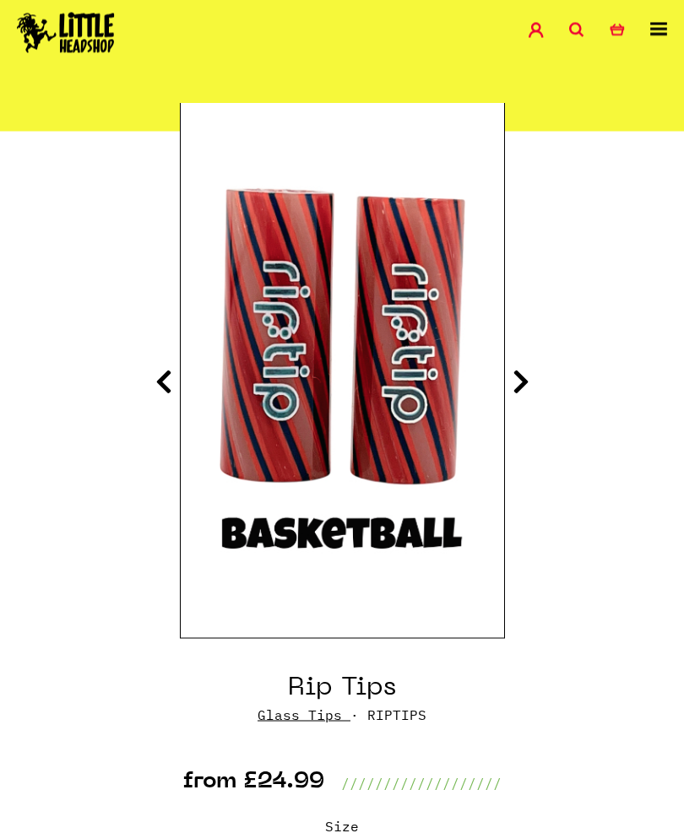
click at [170, 384] on icon at bounding box center [163, 381] width 17 height 27
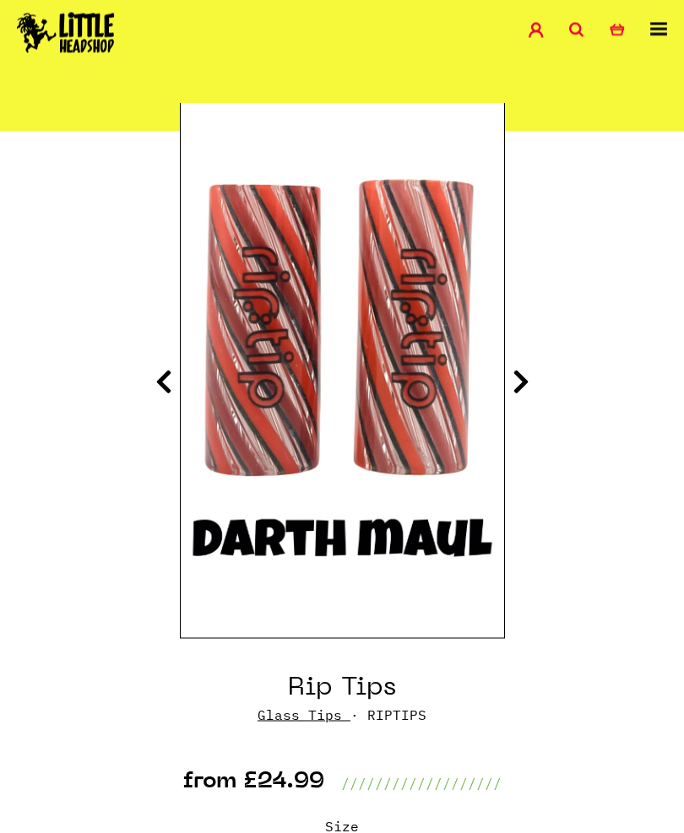
click at [171, 371] on icon at bounding box center [163, 381] width 17 height 27
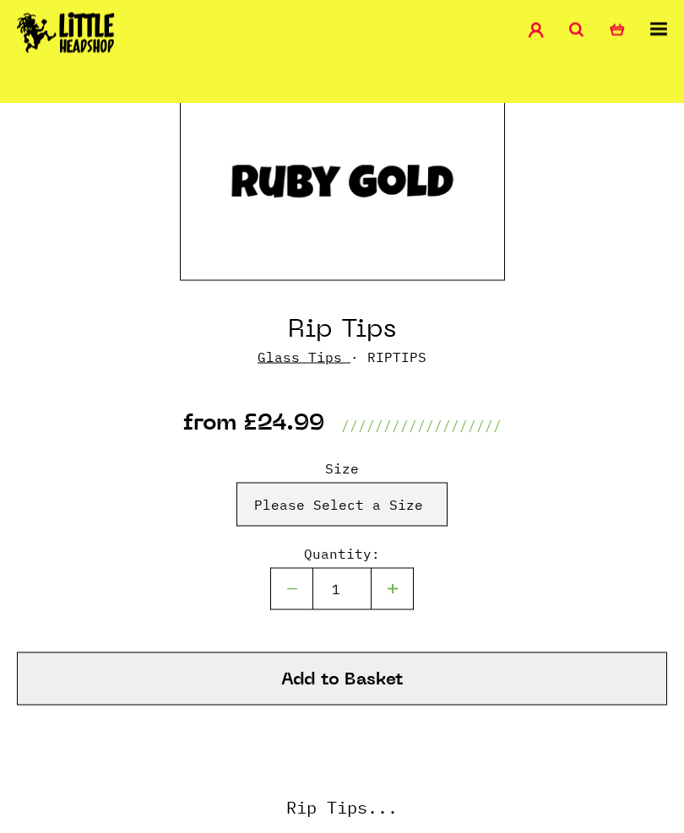
scroll to position [500, 0]
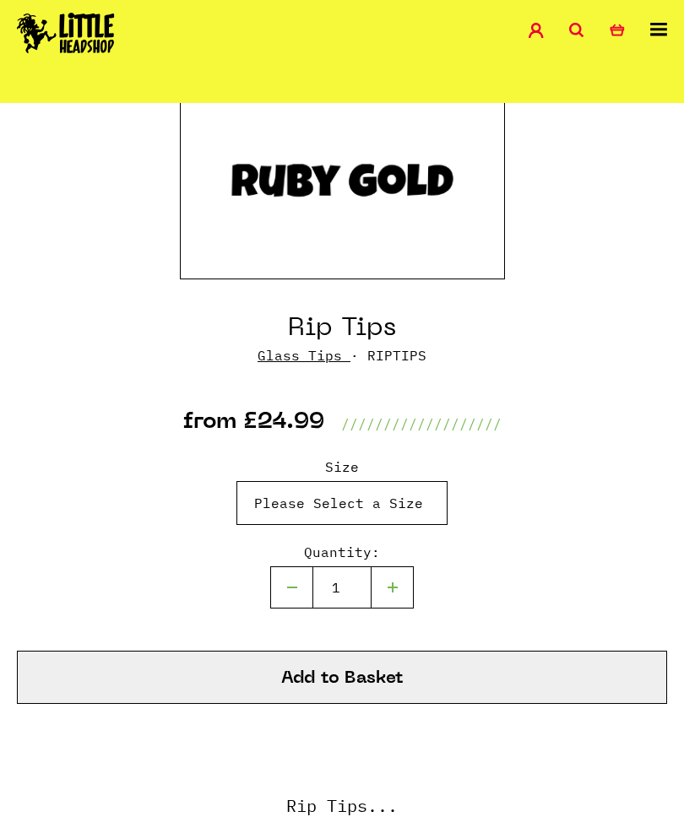
click at [287, 500] on select "Please Select a Size Rip Tips - Size 7 - Clear - £24.99 (Out of Stock) Rip Tips…" at bounding box center [341, 503] width 211 height 44
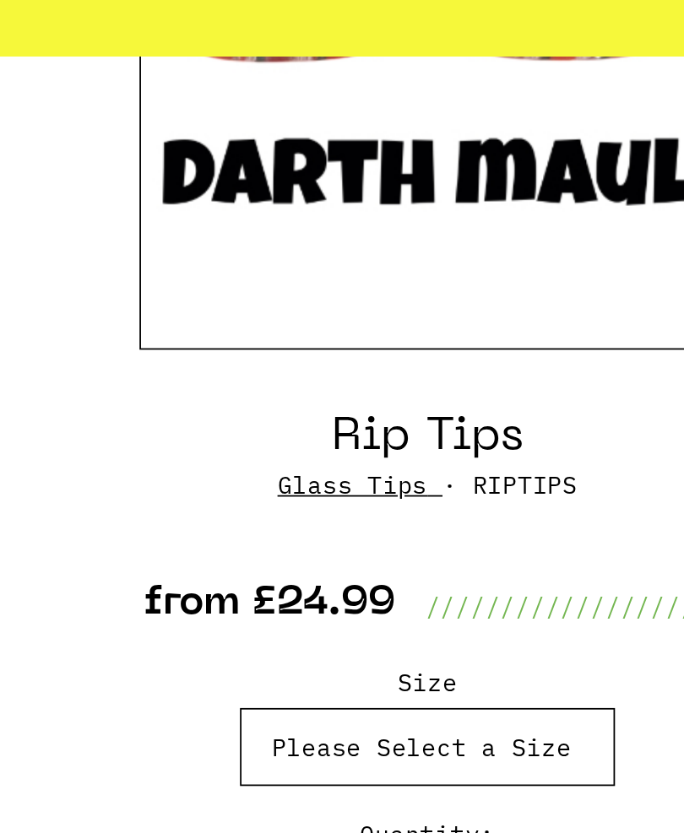
click at [236, 470] on select "Please Select a Size Rip Tips - Size 7 - Clear - £24.99 (Out of Stock) Rip Tips…" at bounding box center [341, 492] width 211 height 44
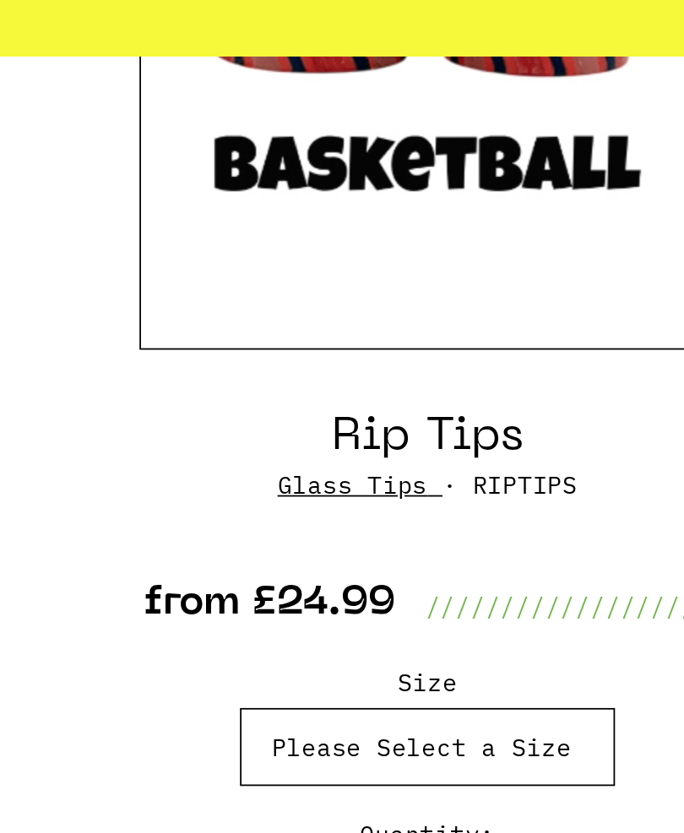
select select "1903"
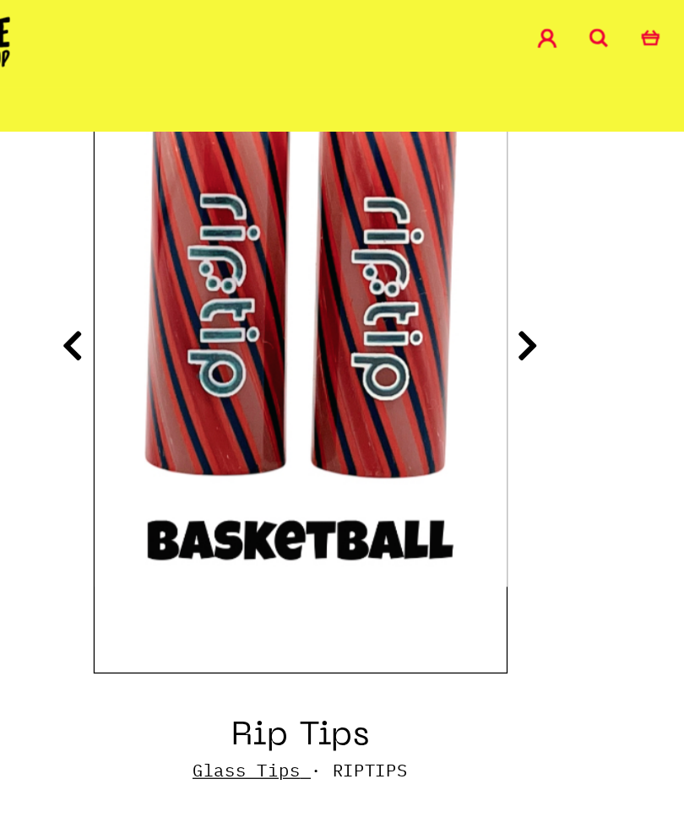
scroll to position [249, 0]
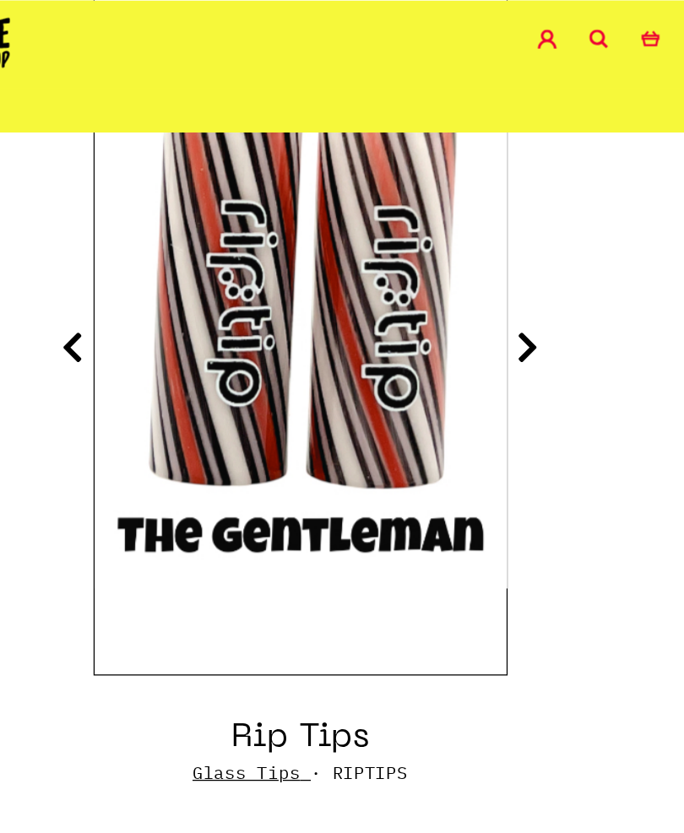
click at [155, 273] on icon at bounding box center [163, 272] width 17 height 27
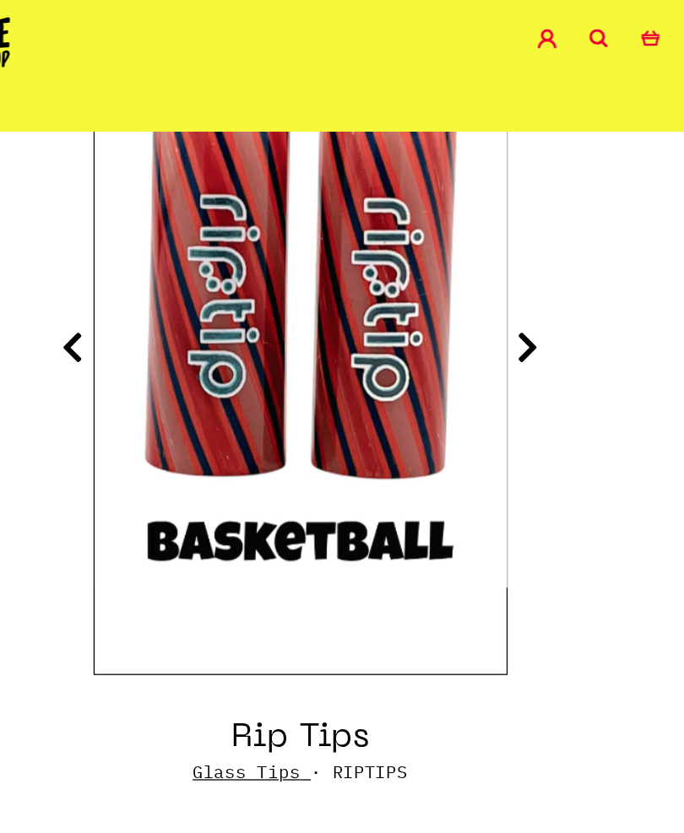
click at [155, 273] on icon at bounding box center [163, 272] width 17 height 27
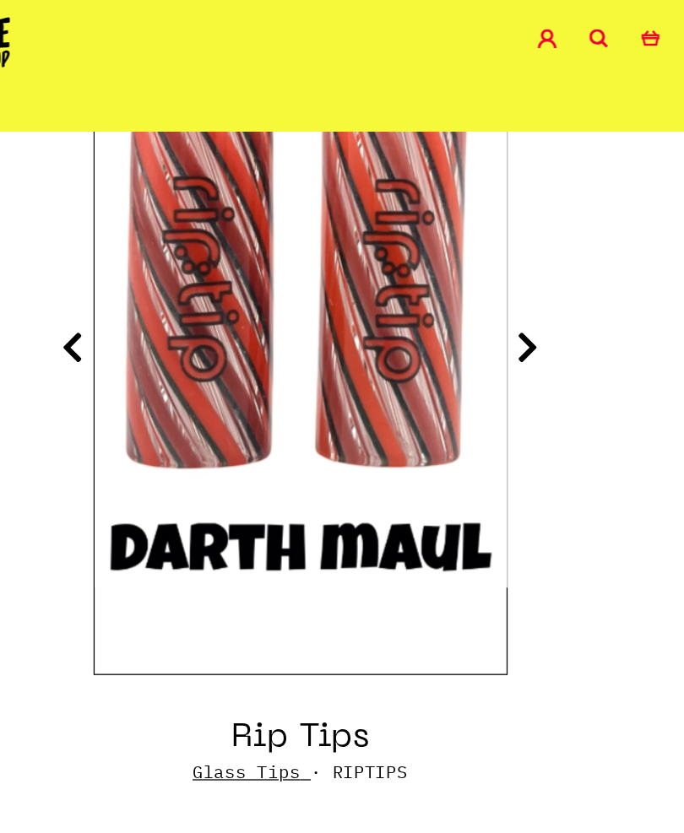
click at [155, 272] on icon at bounding box center [163, 272] width 17 height 27
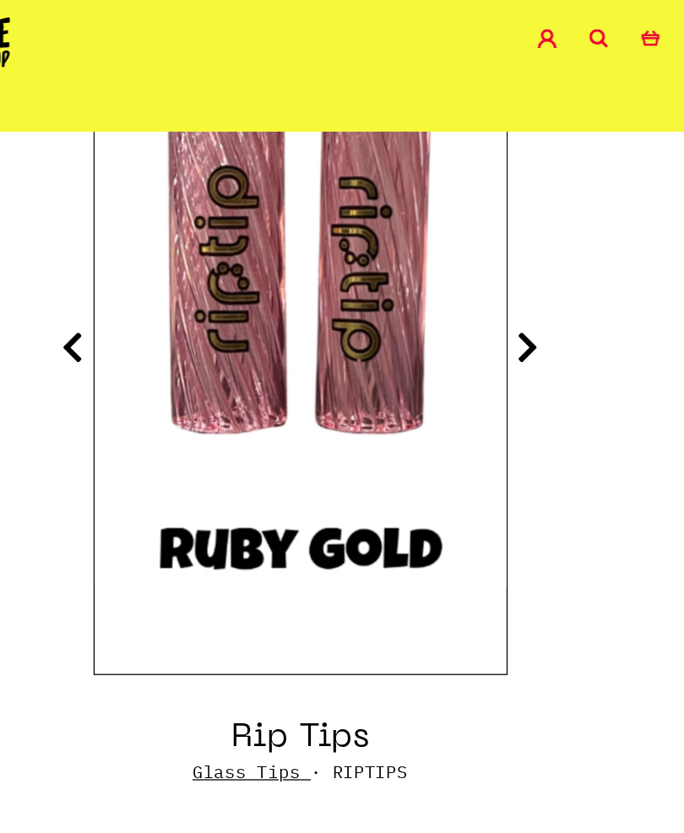
click at [155, 269] on icon at bounding box center [163, 272] width 17 height 27
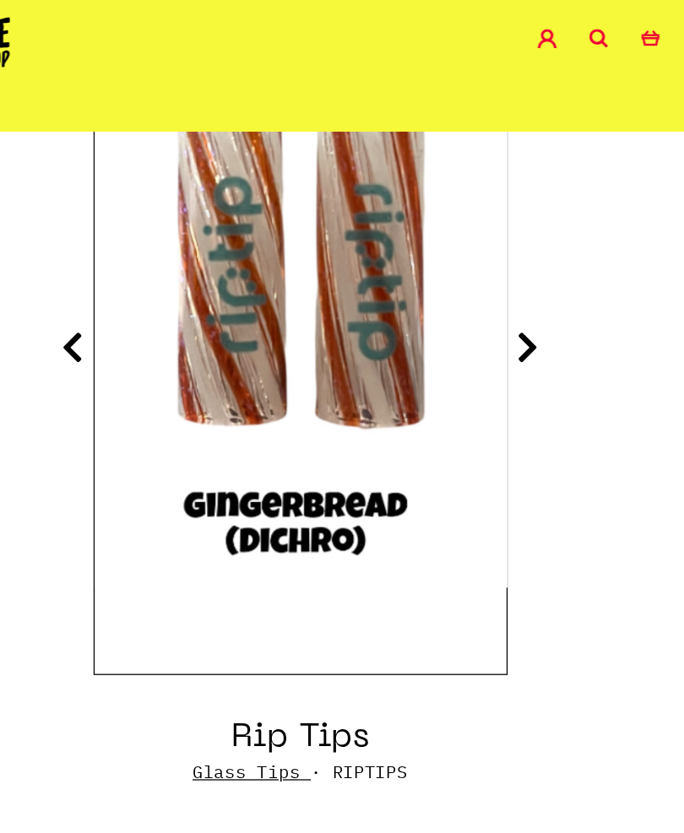
click at [155, 267] on icon at bounding box center [163, 272] width 17 height 27
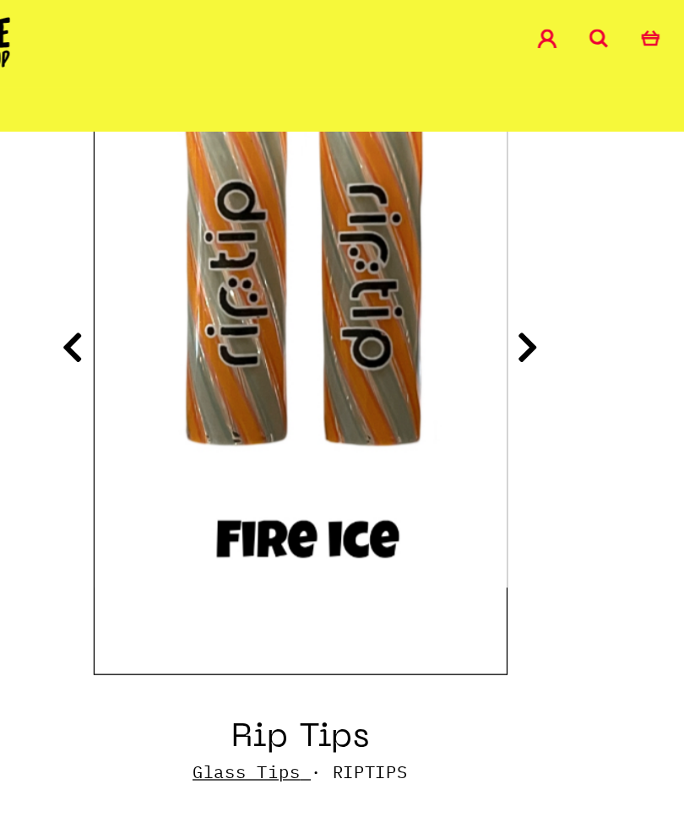
click at [155, 269] on icon at bounding box center [163, 272] width 17 height 27
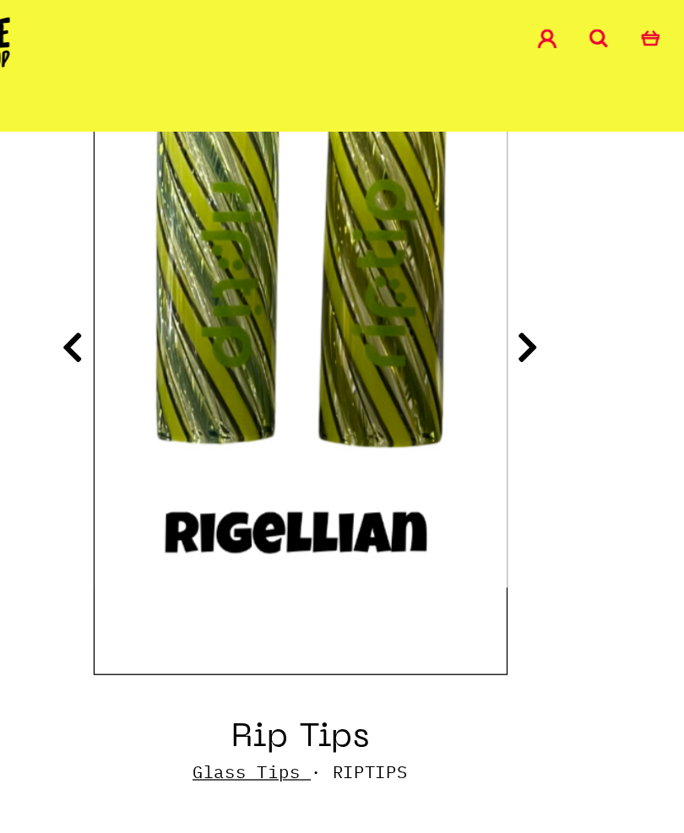
click at [155, 265] on icon at bounding box center [163, 272] width 17 height 27
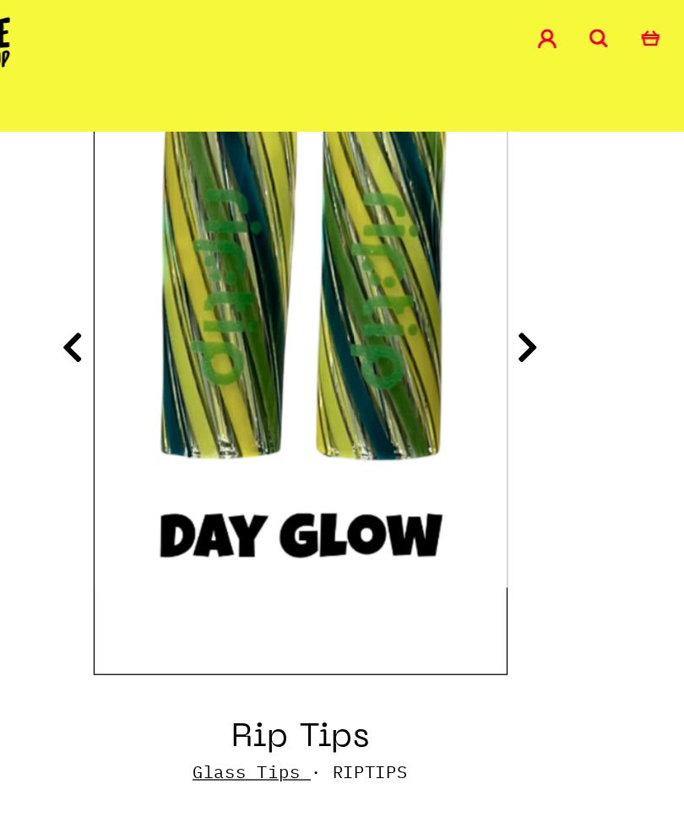
click at [155, 275] on icon at bounding box center [163, 272] width 17 height 27
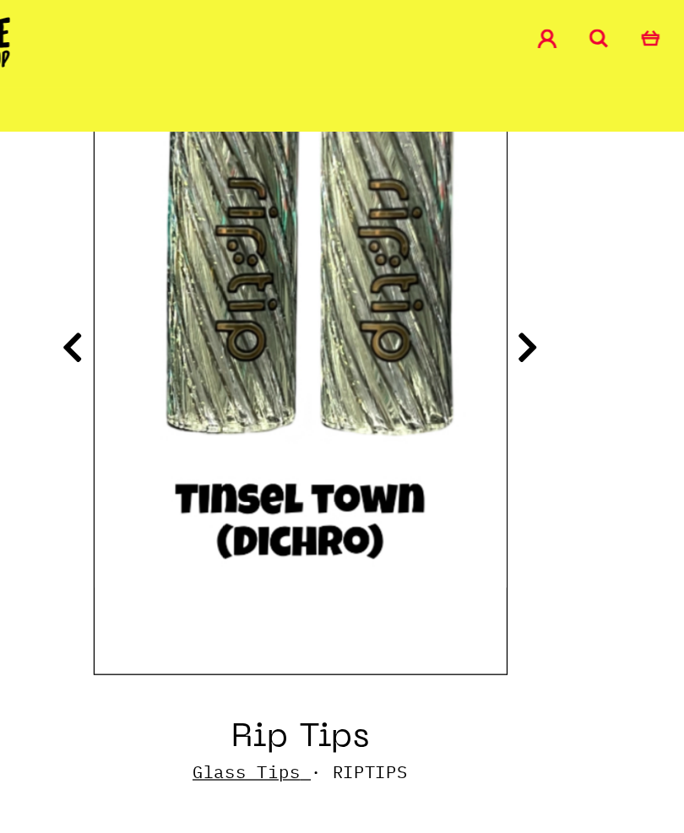
click at [155, 285] on icon at bounding box center [163, 272] width 17 height 27
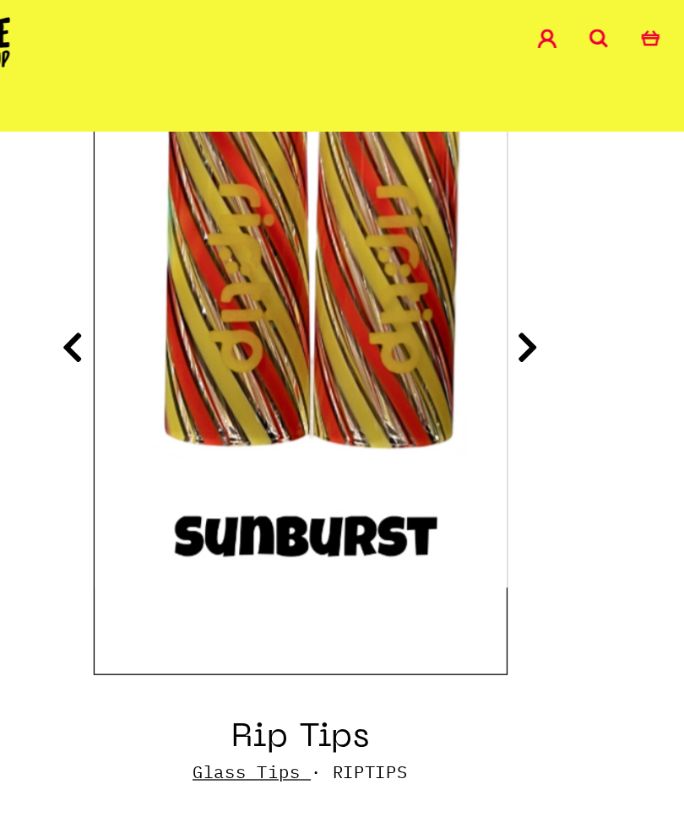
click at [155, 284] on icon at bounding box center [163, 272] width 17 height 27
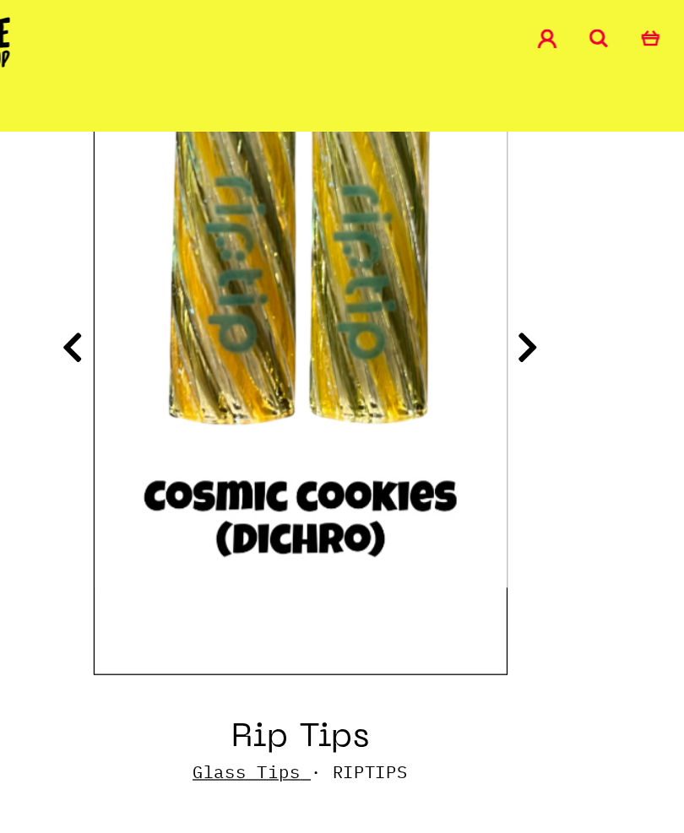
click at [155, 277] on icon at bounding box center [163, 272] width 17 height 27
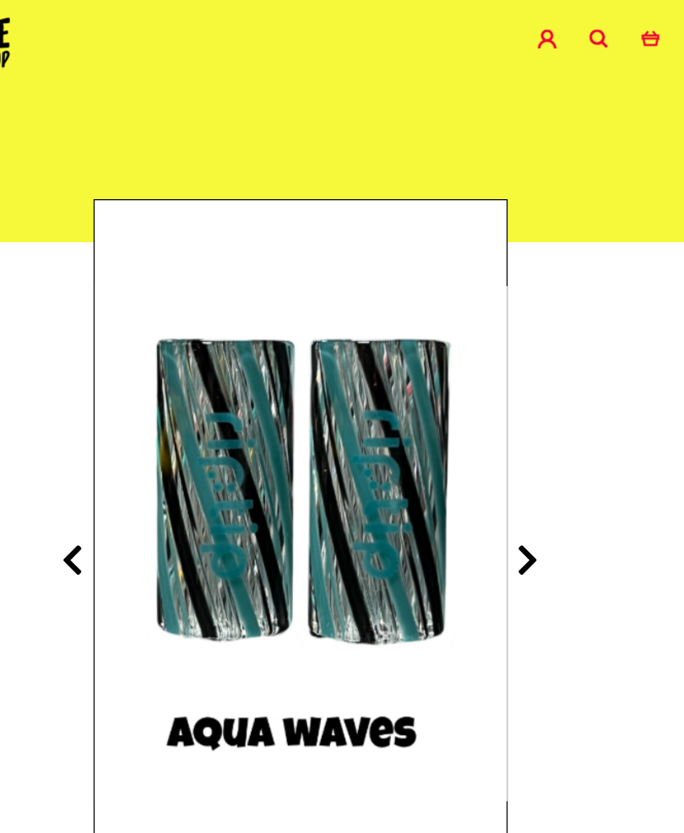
scroll to position [79, 0]
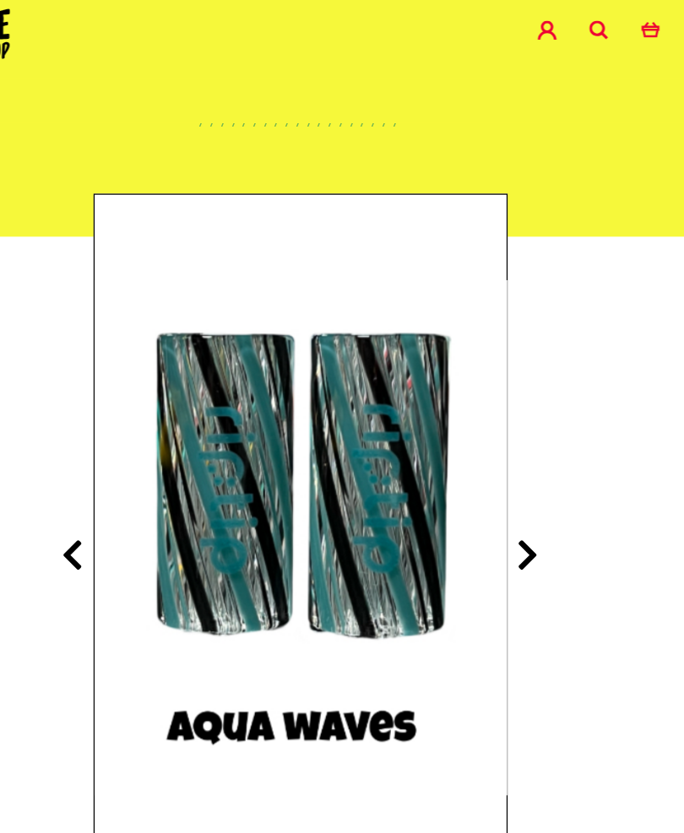
click at [512, 429] on icon at bounding box center [520, 442] width 17 height 27
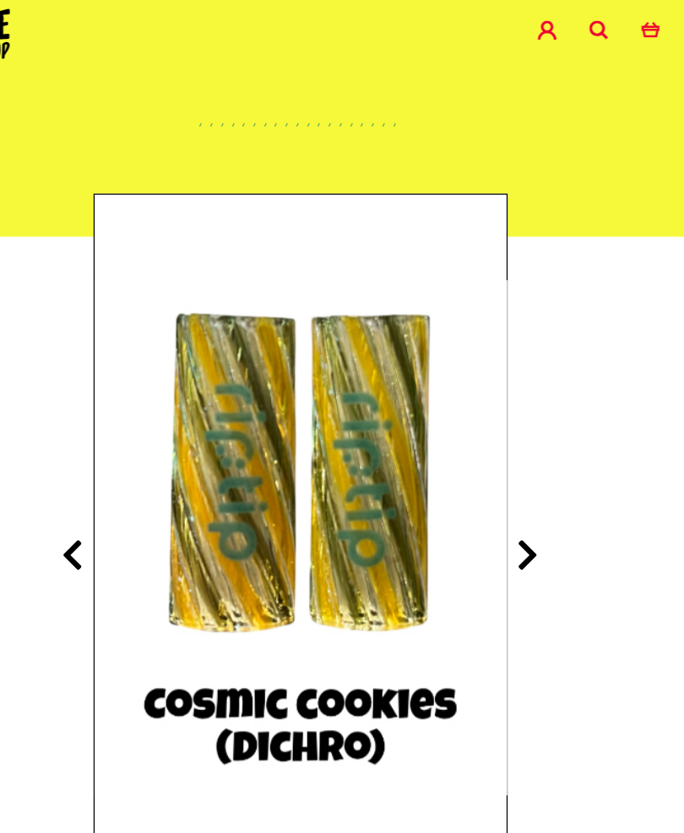
click at [155, 438] on icon at bounding box center [163, 442] width 17 height 27
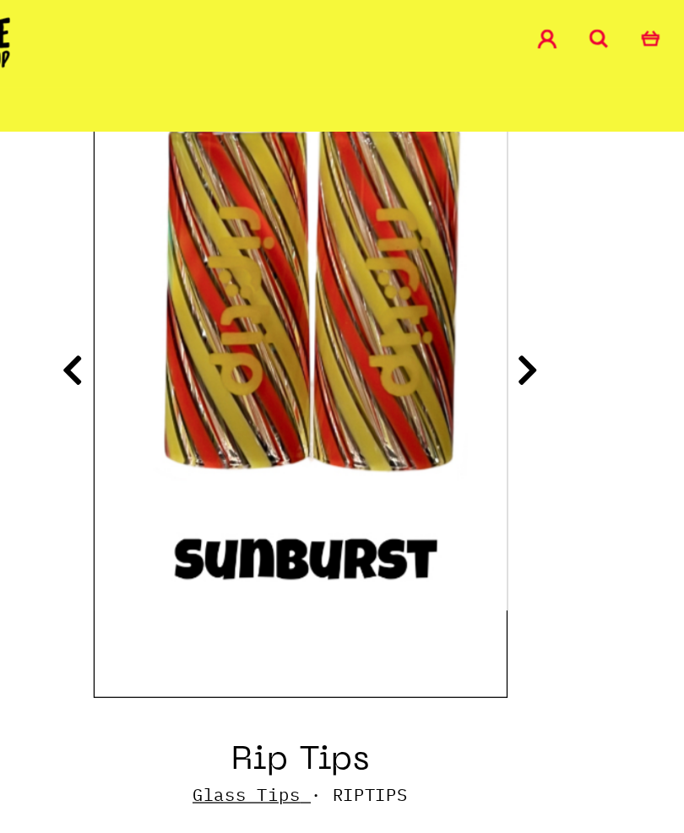
scroll to position [212, 0]
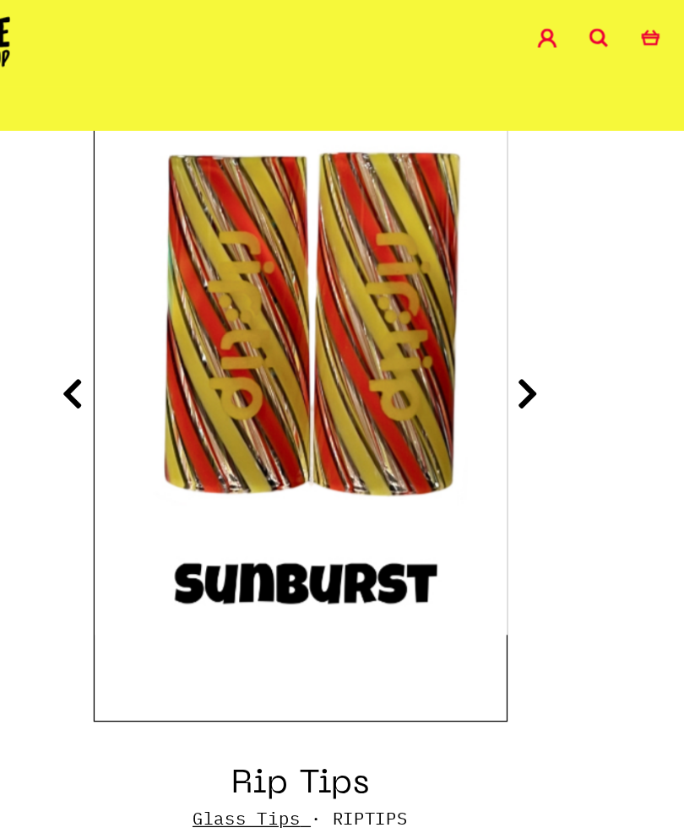
click at [512, 305] on icon at bounding box center [520, 309] width 17 height 27
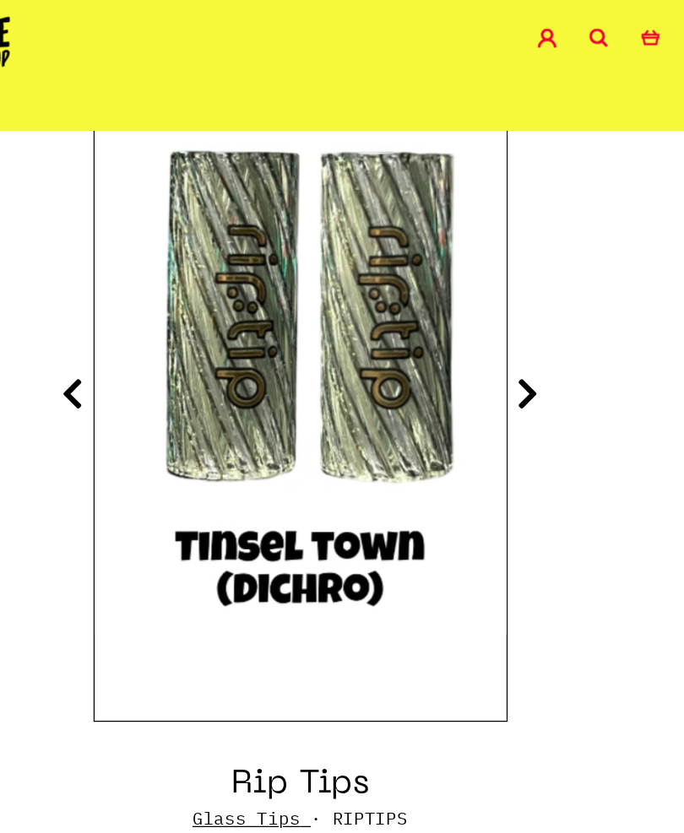
click at [155, 310] on icon at bounding box center [163, 309] width 17 height 27
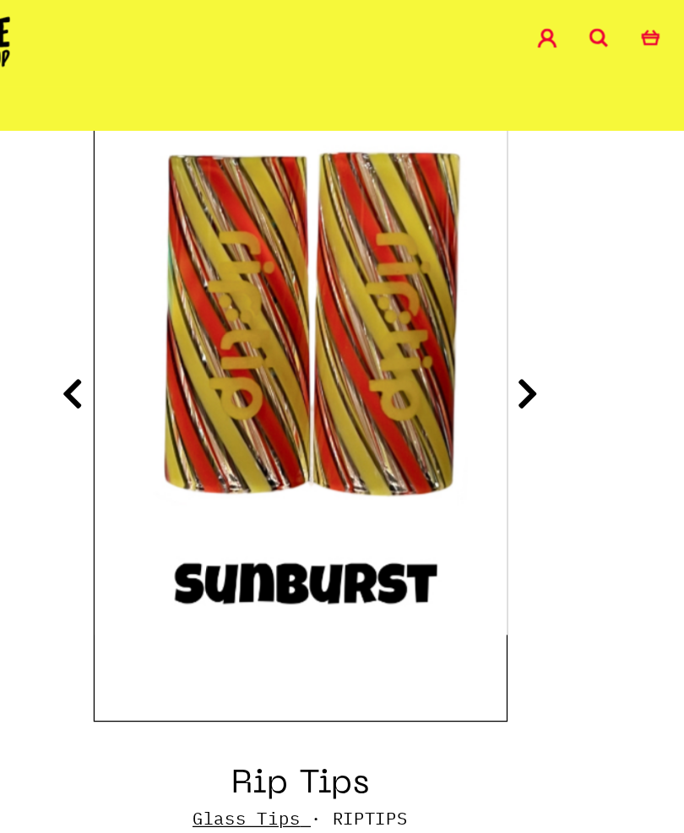
click at [155, 315] on icon at bounding box center [163, 309] width 17 height 27
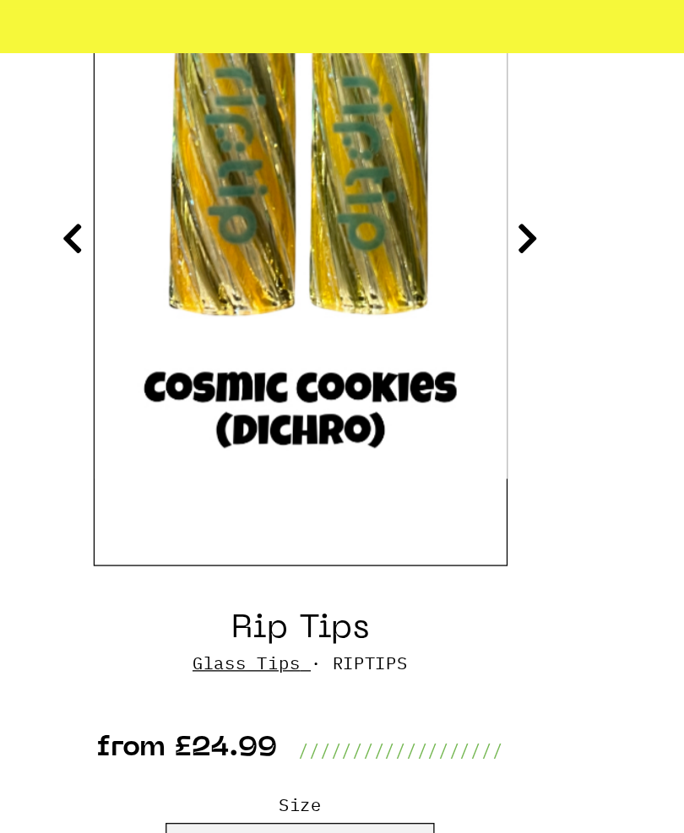
scroll to position [239, 0]
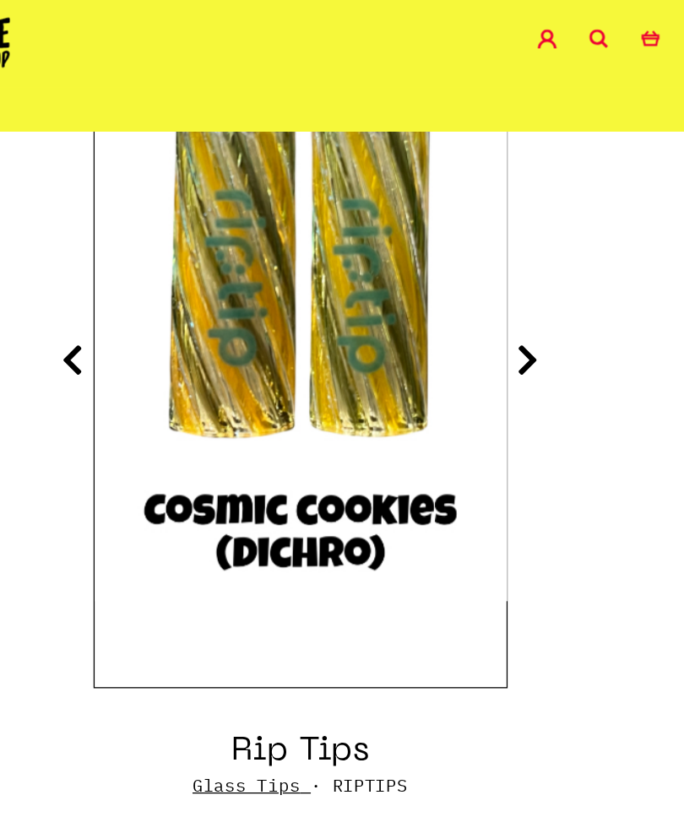
click at [155, 281] on icon at bounding box center [163, 282] width 17 height 27
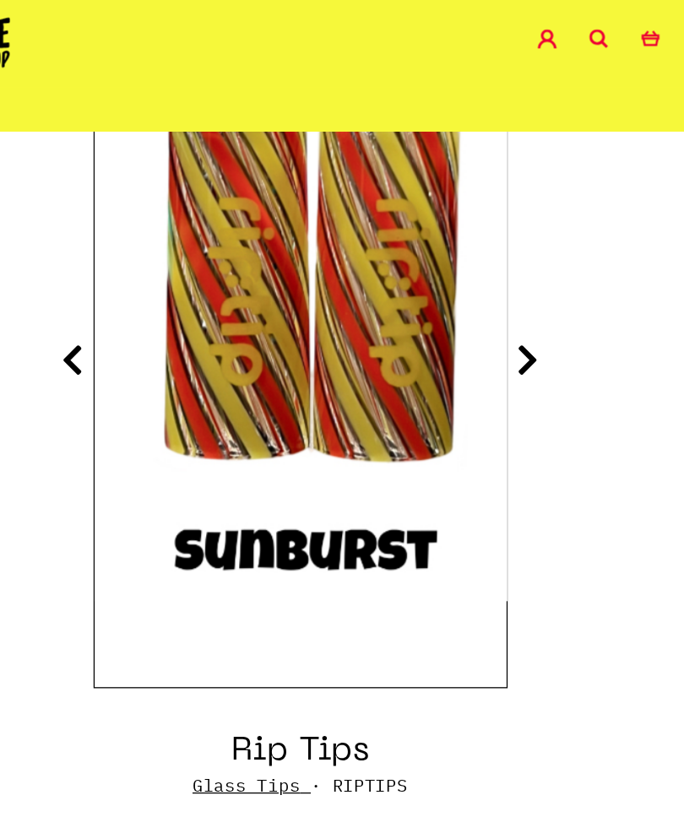
click at [155, 282] on icon at bounding box center [163, 282] width 17 height 27
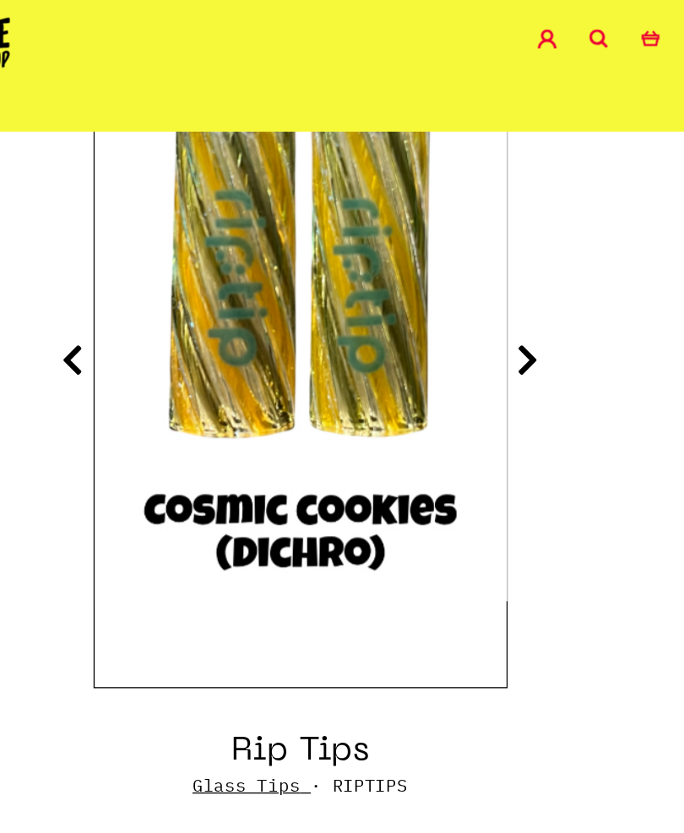
click at [155, 282] on icon at bounding box center [163, 282] width 17 height 27
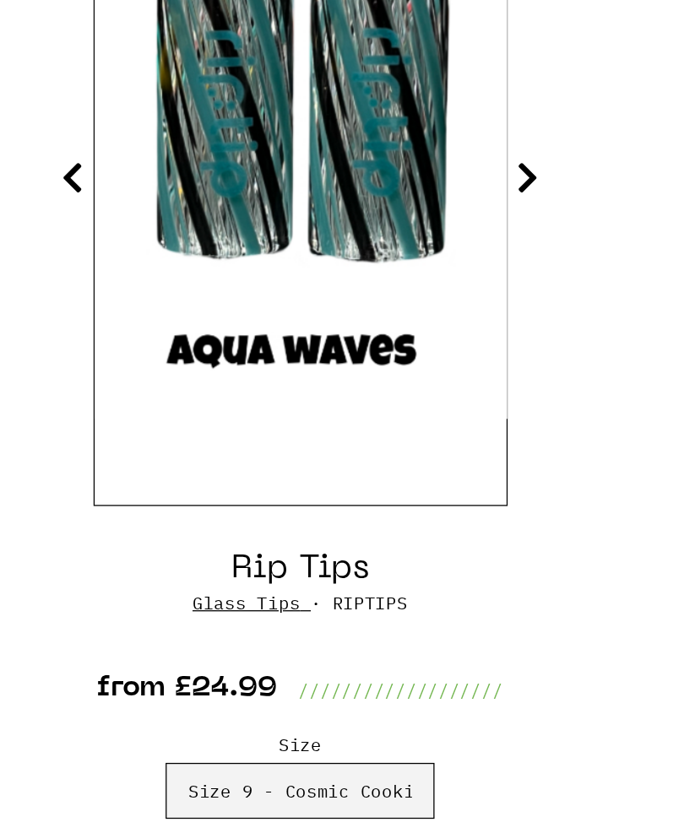
scroll to position [253, 0]
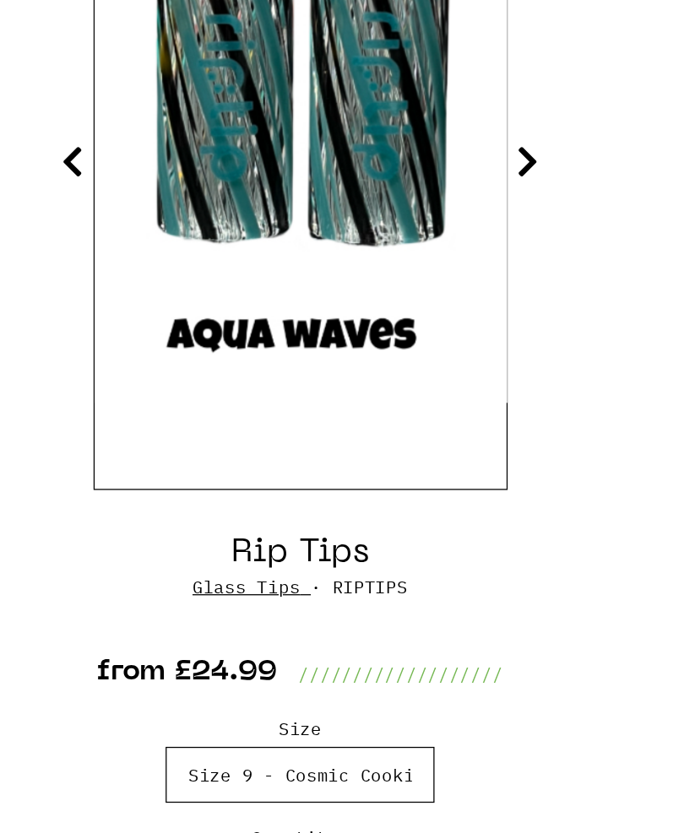
click at [236, 728] on select "Please Select a Size Rip Tips - Size 7 - Clear - £24.99 (Out of Stock) Rip Tips…" at bounding box center [341, 750] width 211 height 44
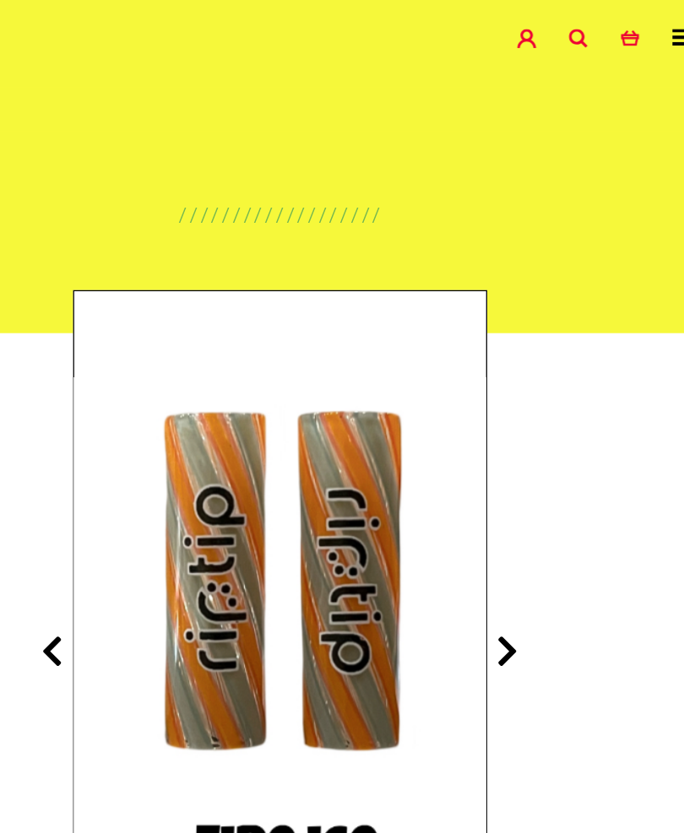
scroll to position [0, 0]
